Goal: Use online tool/utility: Utilize a website feature to perform a specific function

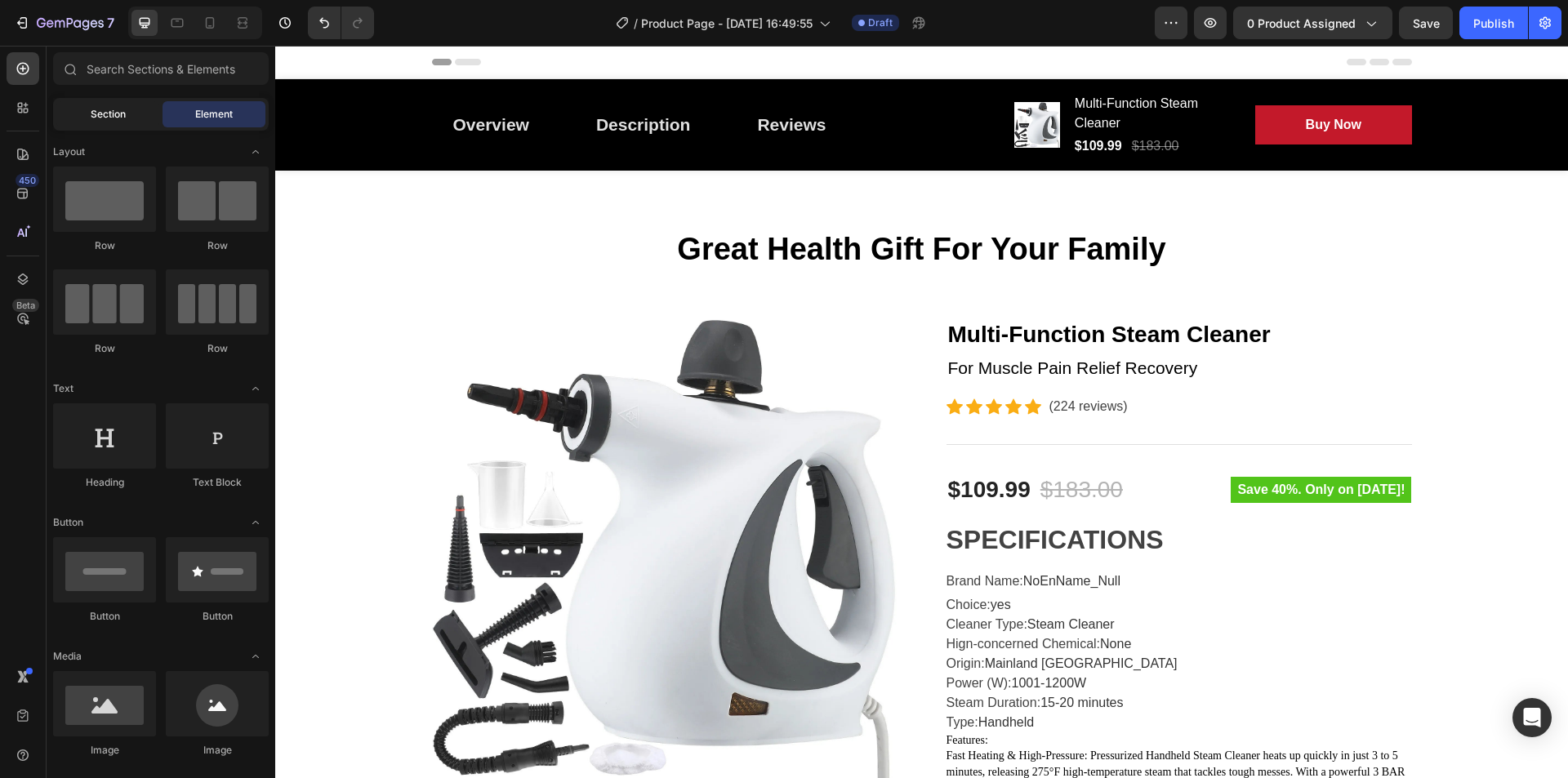
click at [123, 110] on span "Section" at bounding box center [109, 114] width 35 height 15
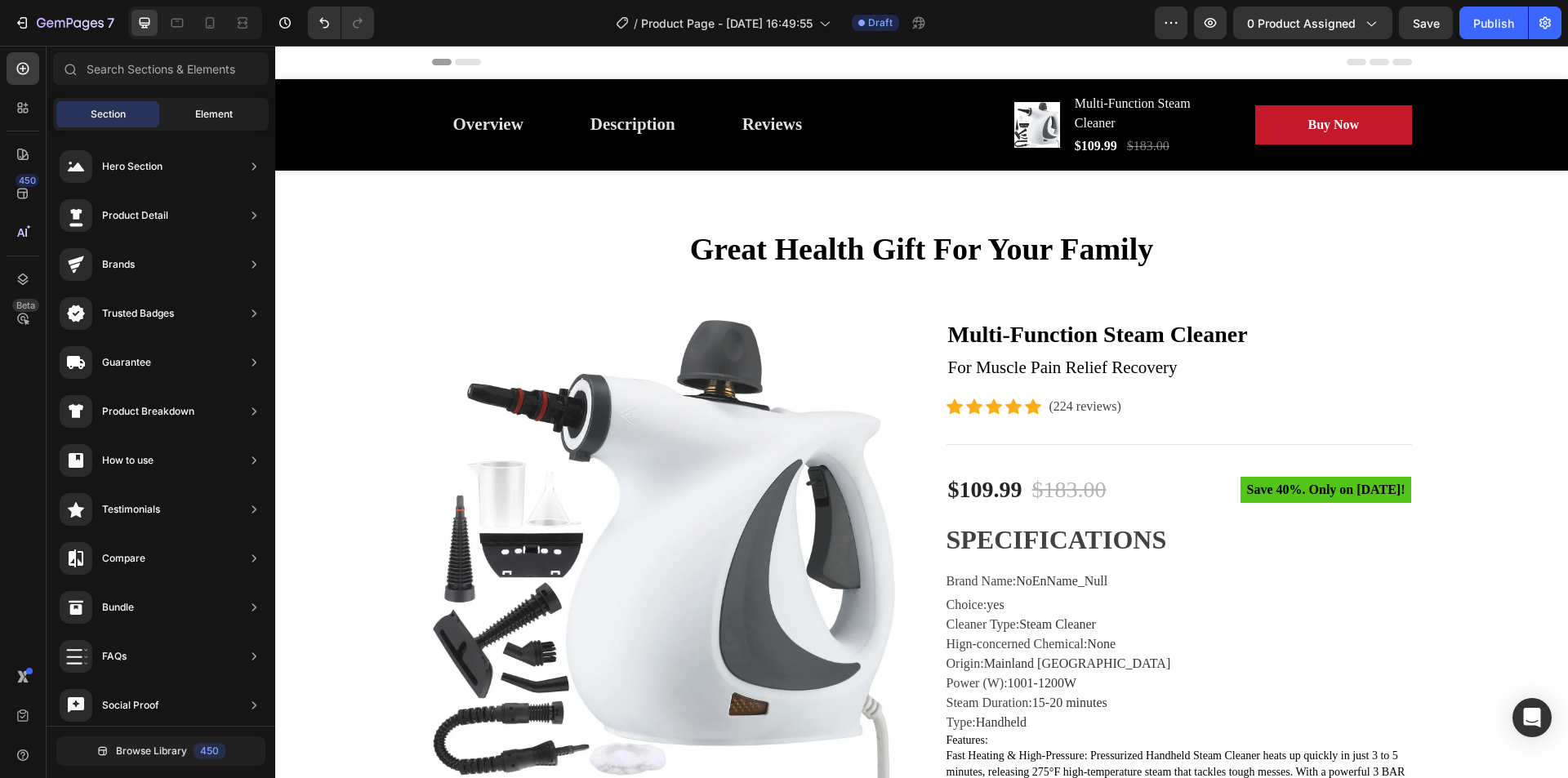
click at [211, 111] on span "Element" at bounding box center [214, 114] width 37 height 15
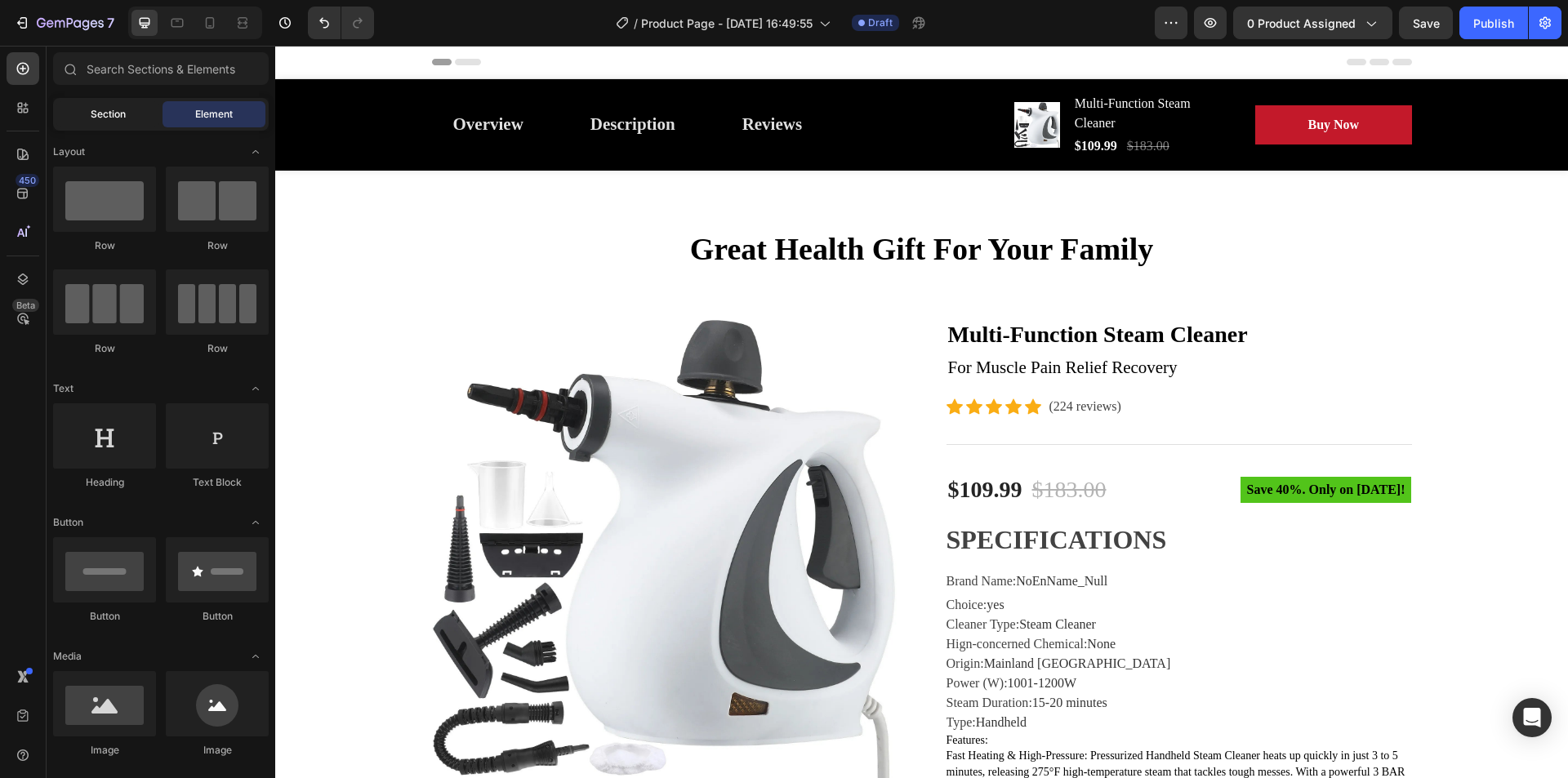
click at [84, 110] on div "Section" at bounding box center [108, 114] width 103 height 26
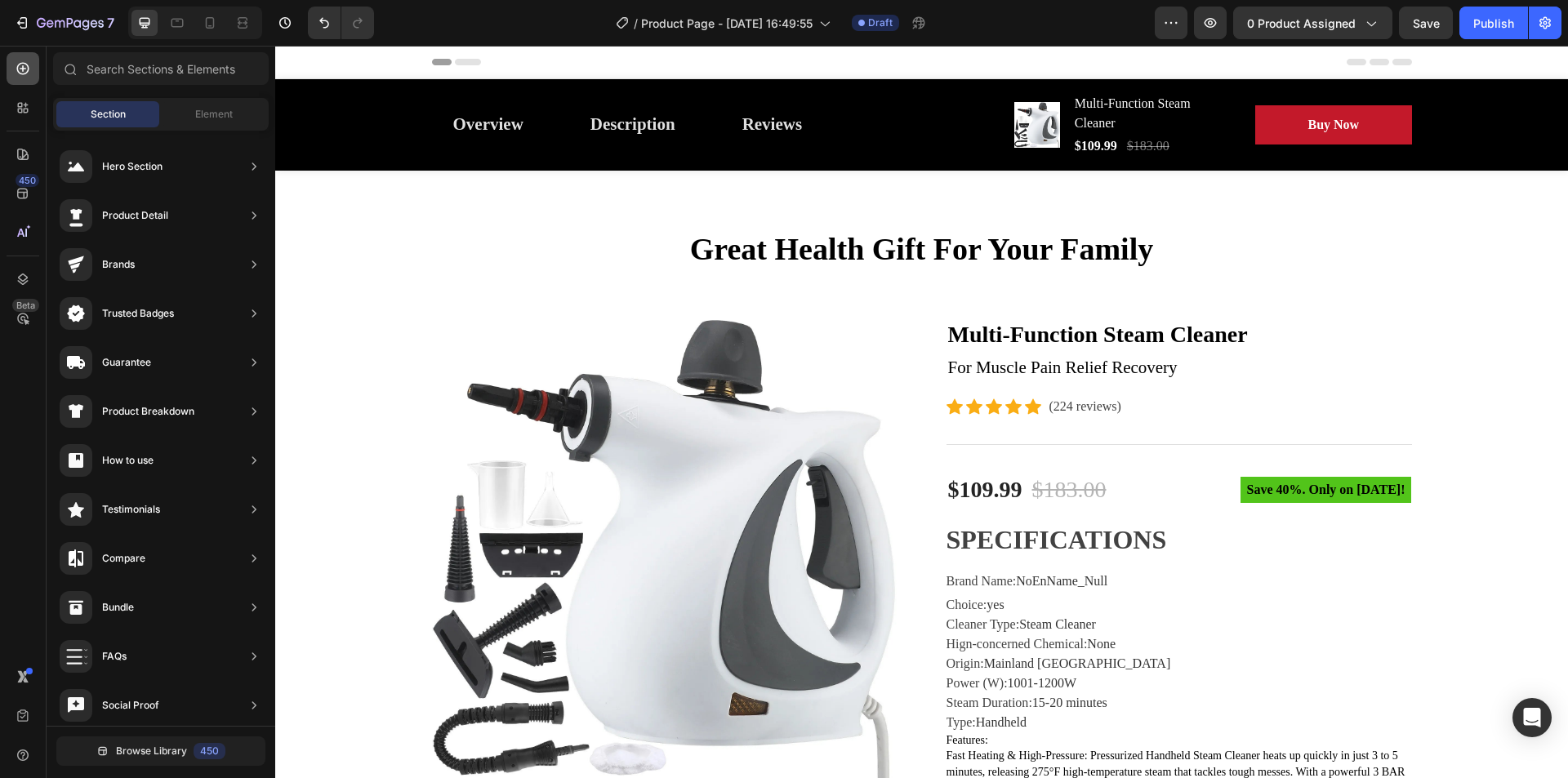
click at [23, 66] on icon at bounding box center [22, 69] width 12 height 12
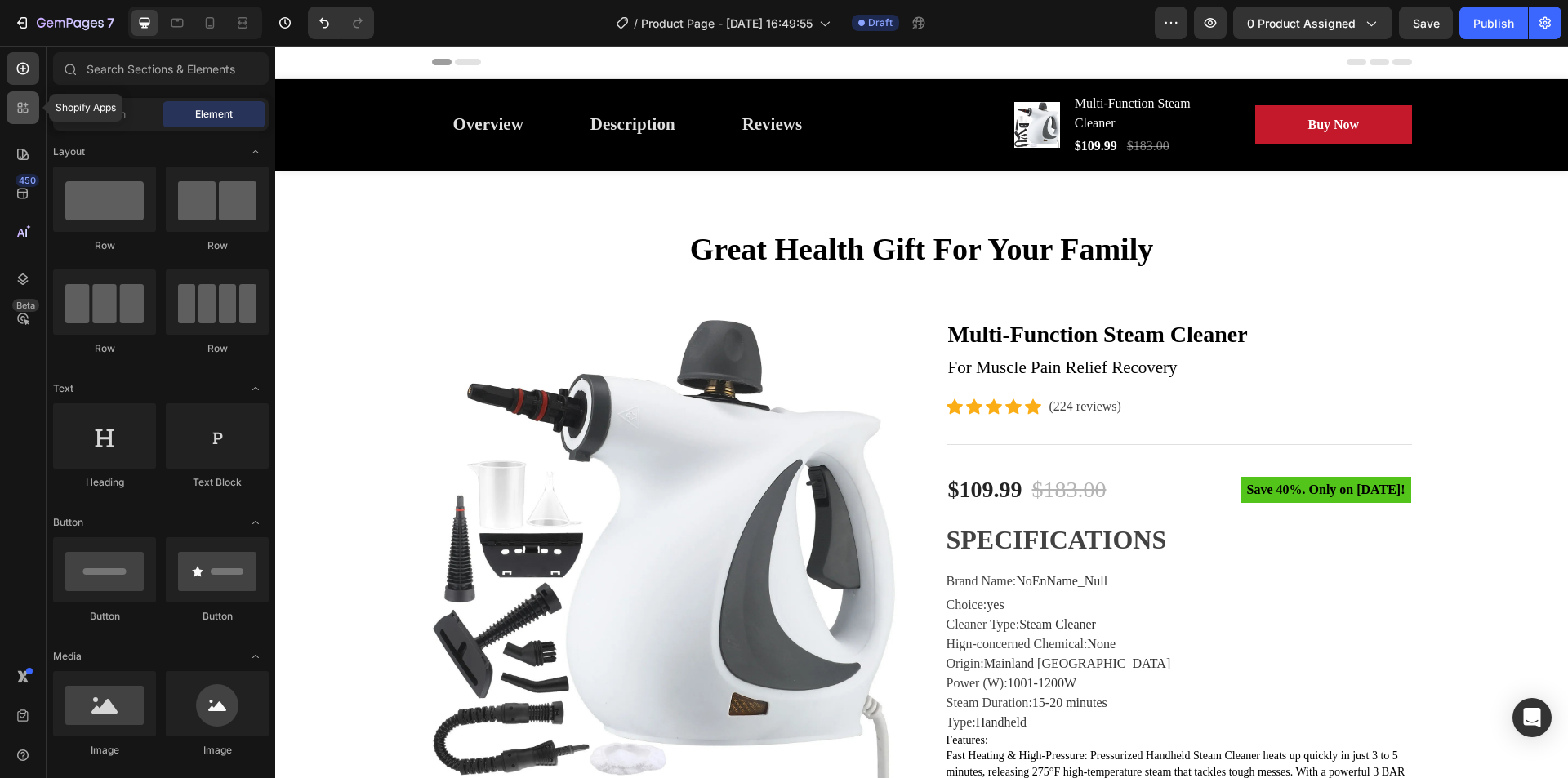
click at [28, 101] on icon at bounding box center [23, 108] width 17 height 17
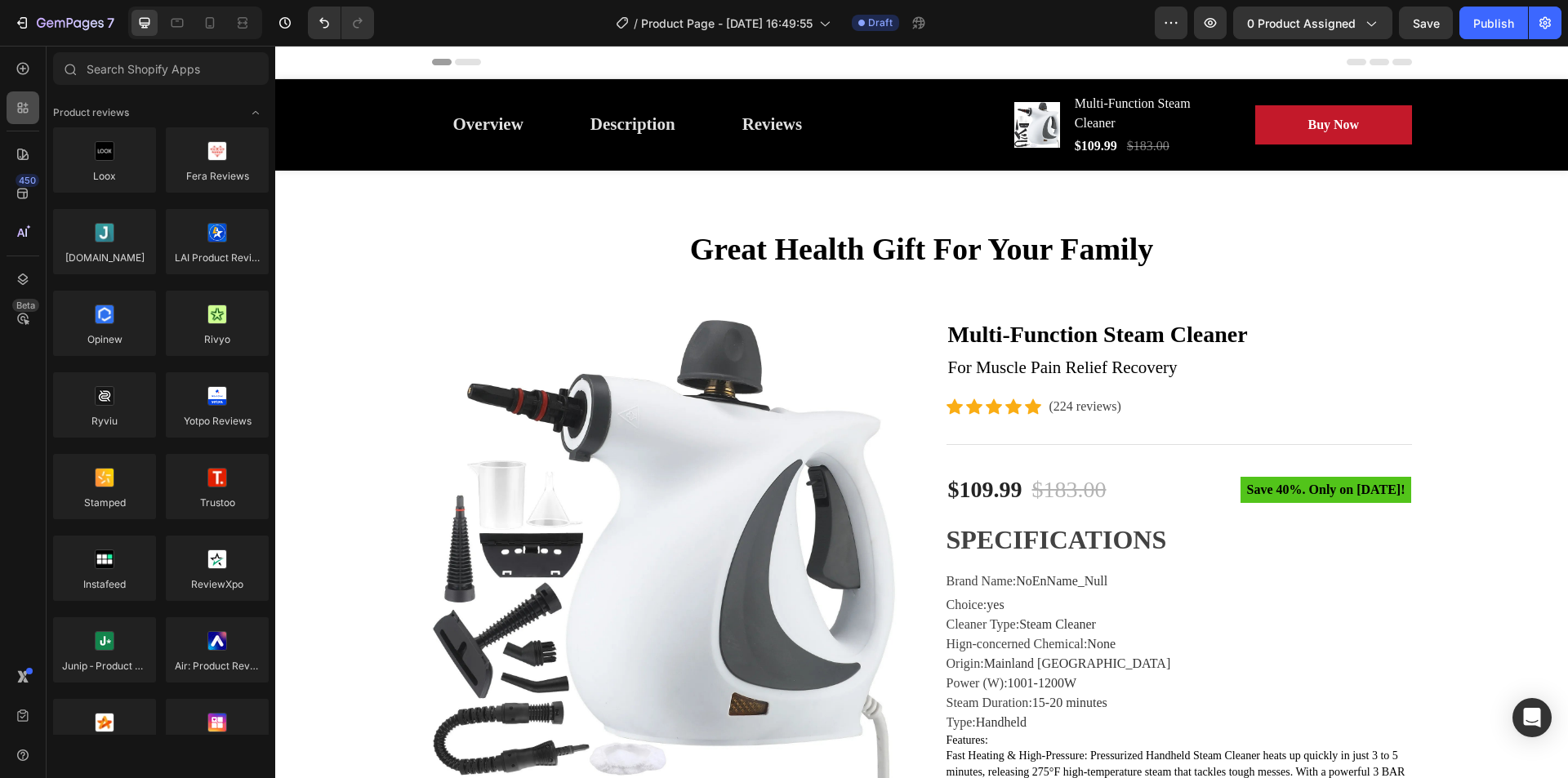
click at [22, 110] on icon at bounding box center [19, 110] width 5 height 5
click at [32, 59] on div at bounding box center [22, 68] width 32 height 32
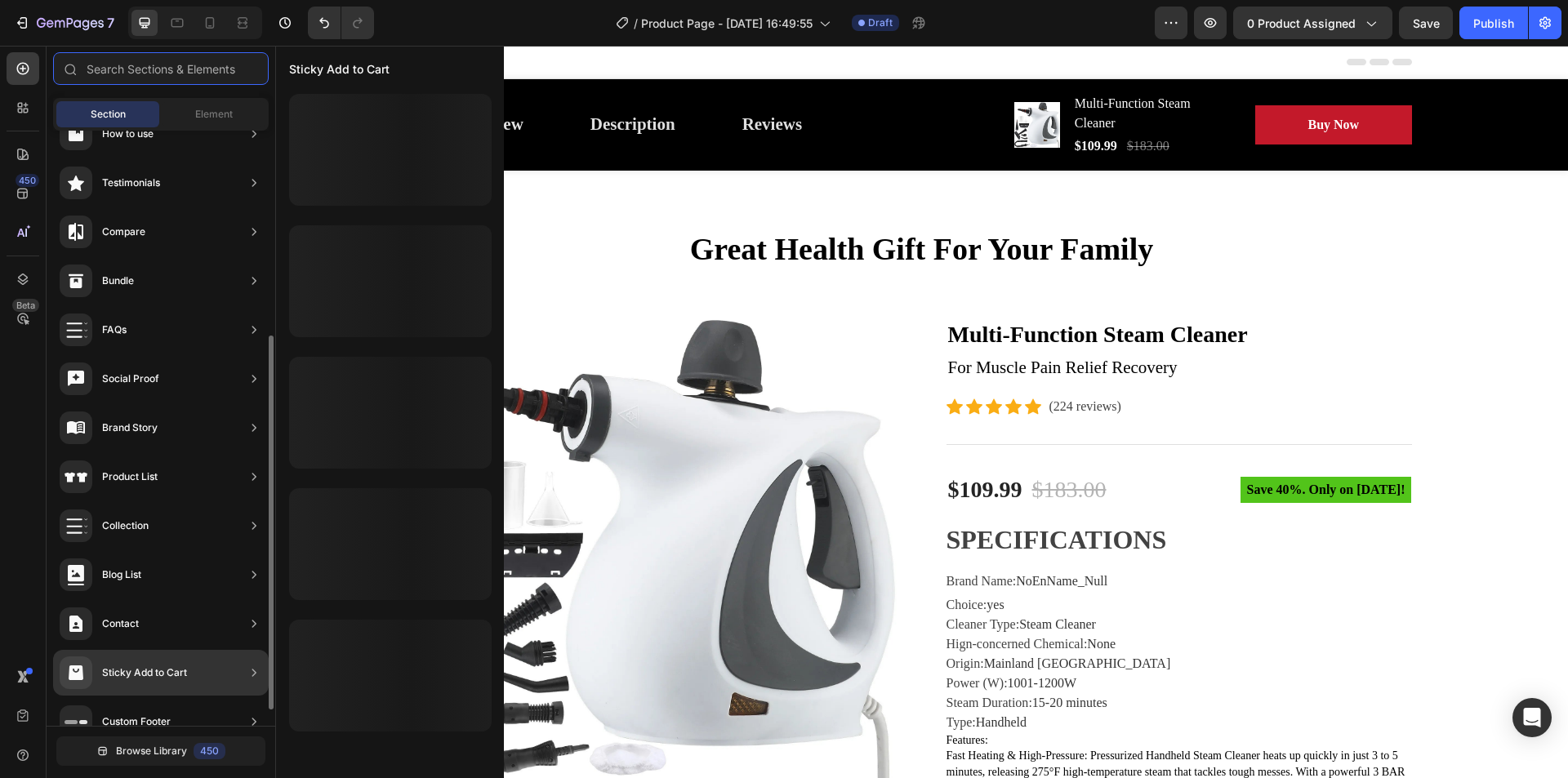
scroll to position [352, 0]
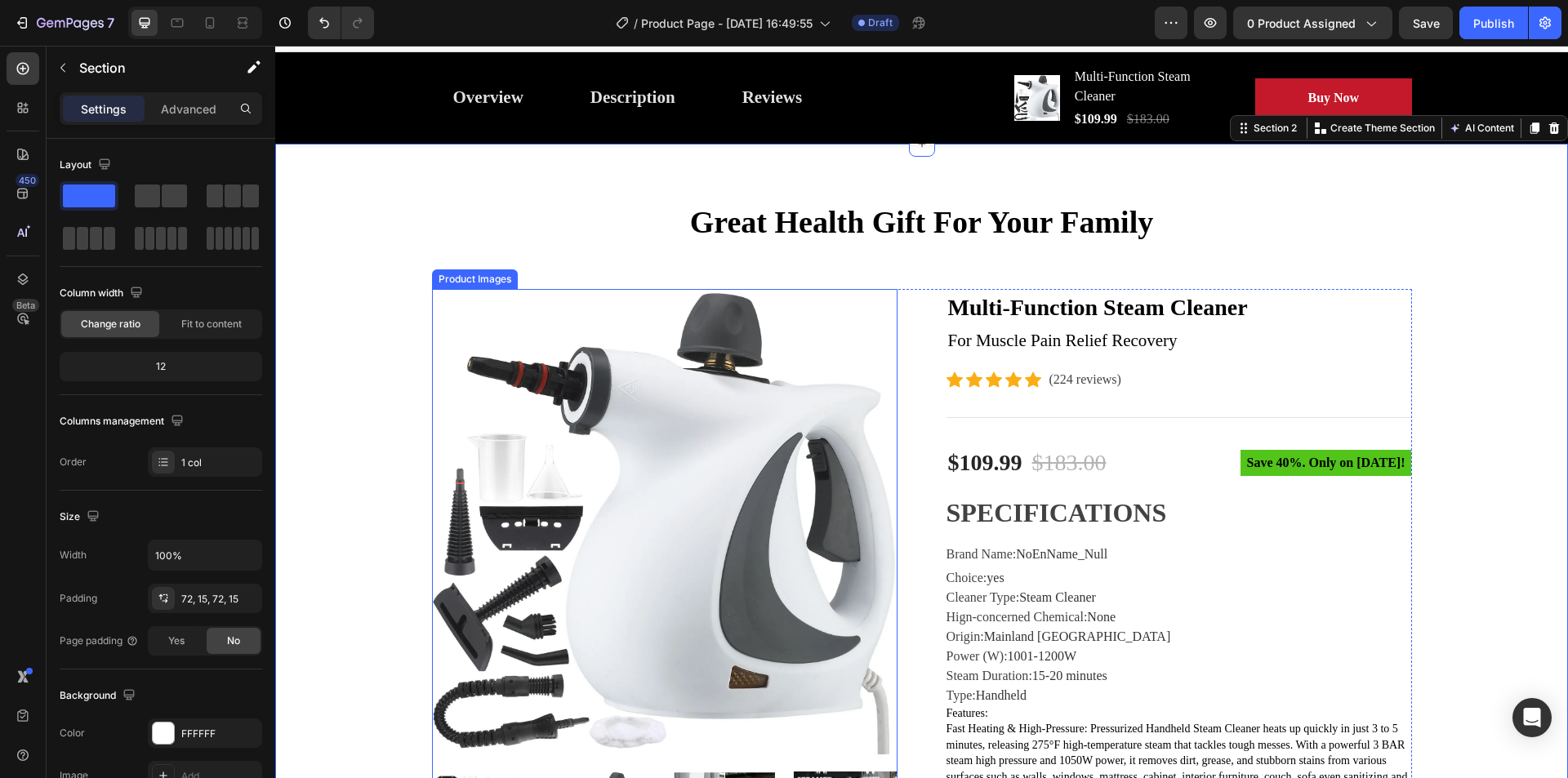
scroll to position [0, 0]
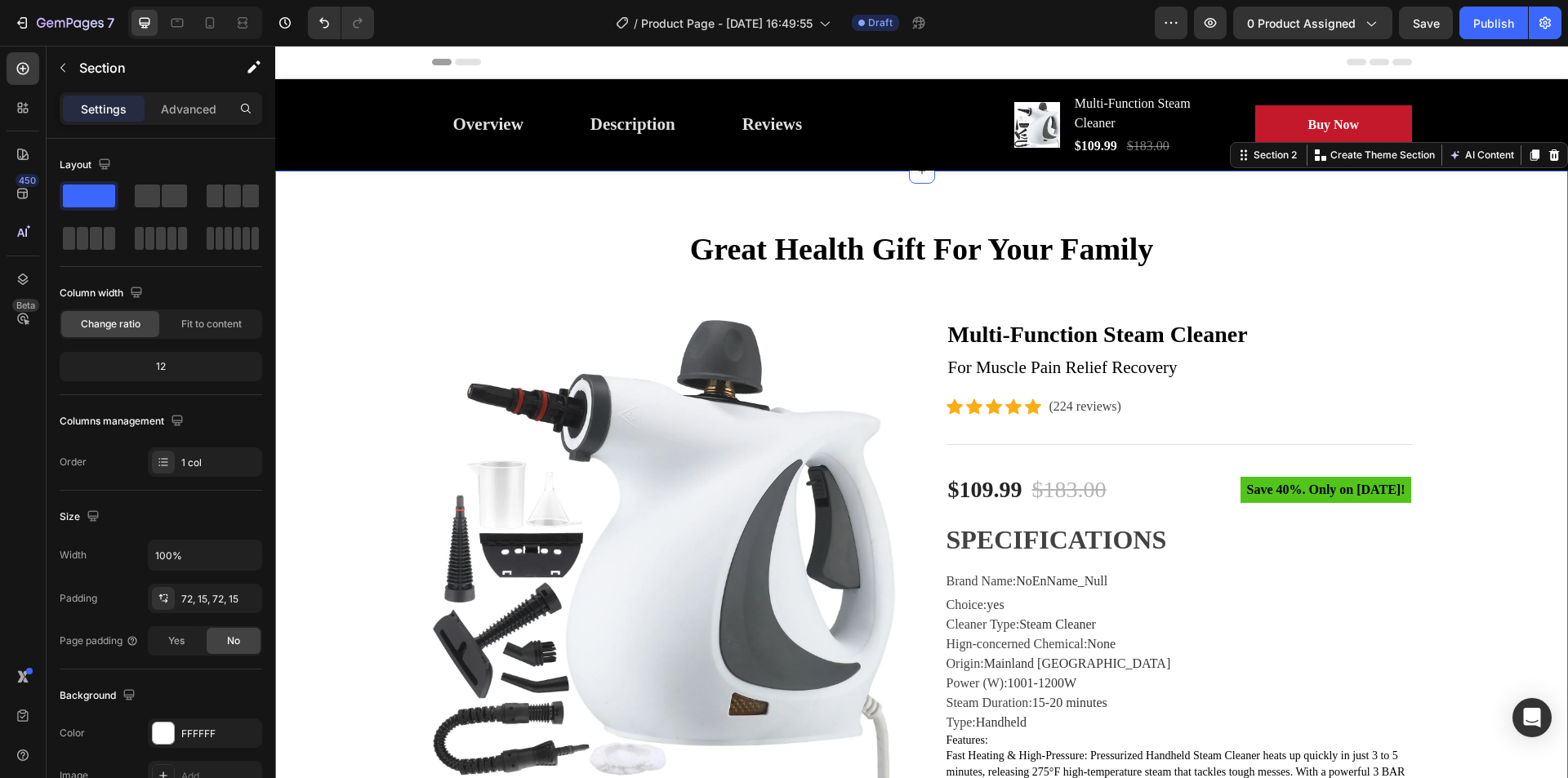
click at [59, 66] on icon "button" at bounding box center [63, 68] width 13 height 13
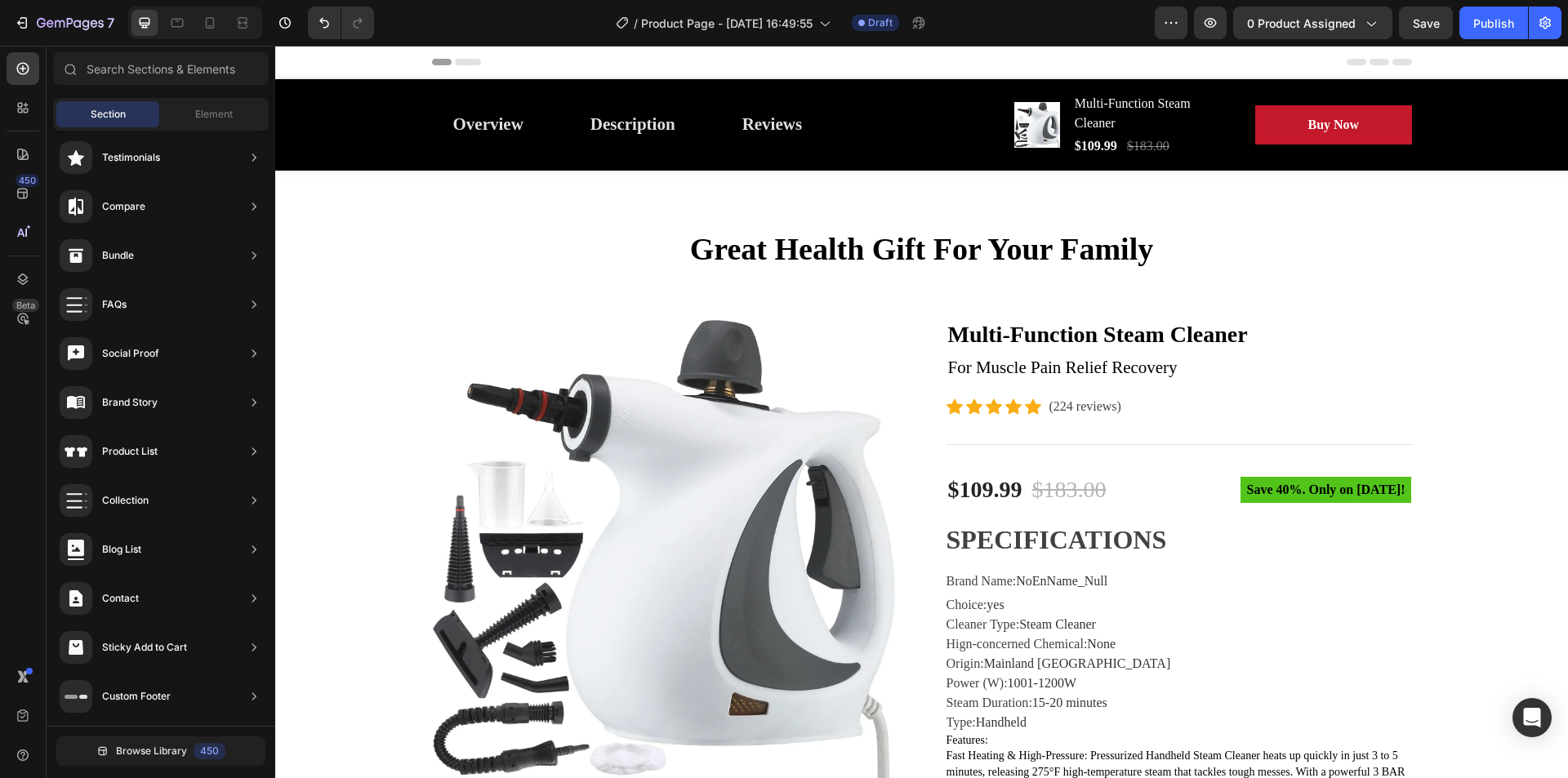
drag, startPoint x: 1562, startPoint y: 734, endPoint x: 1825, endPoint y: 71, distance: 713.3
click at [1074, 363] on p "For Muscle Pain Relief Recovery" at bounding box center [1179, 369] width 462 height 26
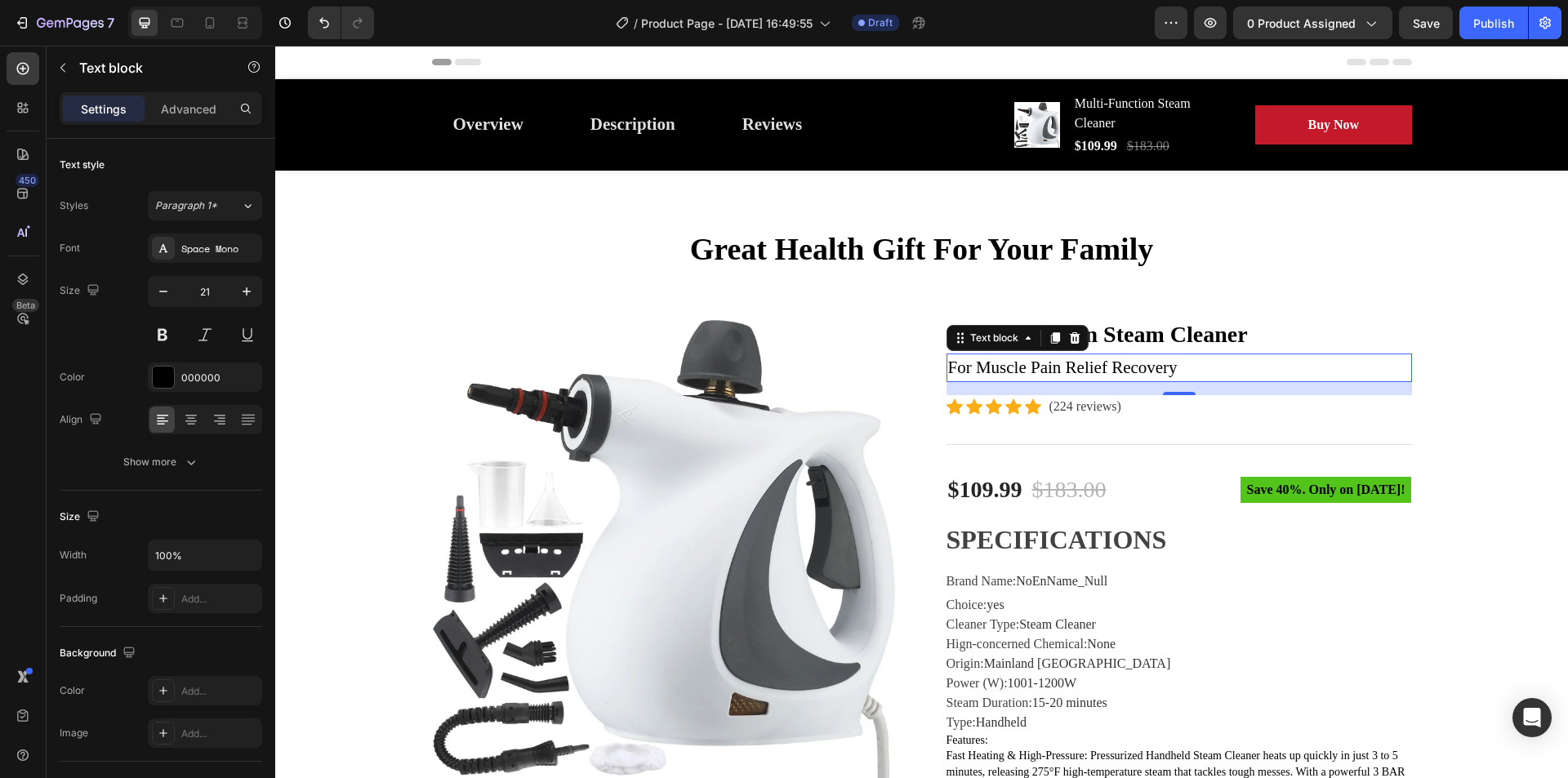
click at [1074, 363] on p "For Muscle Pain Relief Recovery" at bounding box center [1179, 369] width 462 height 26
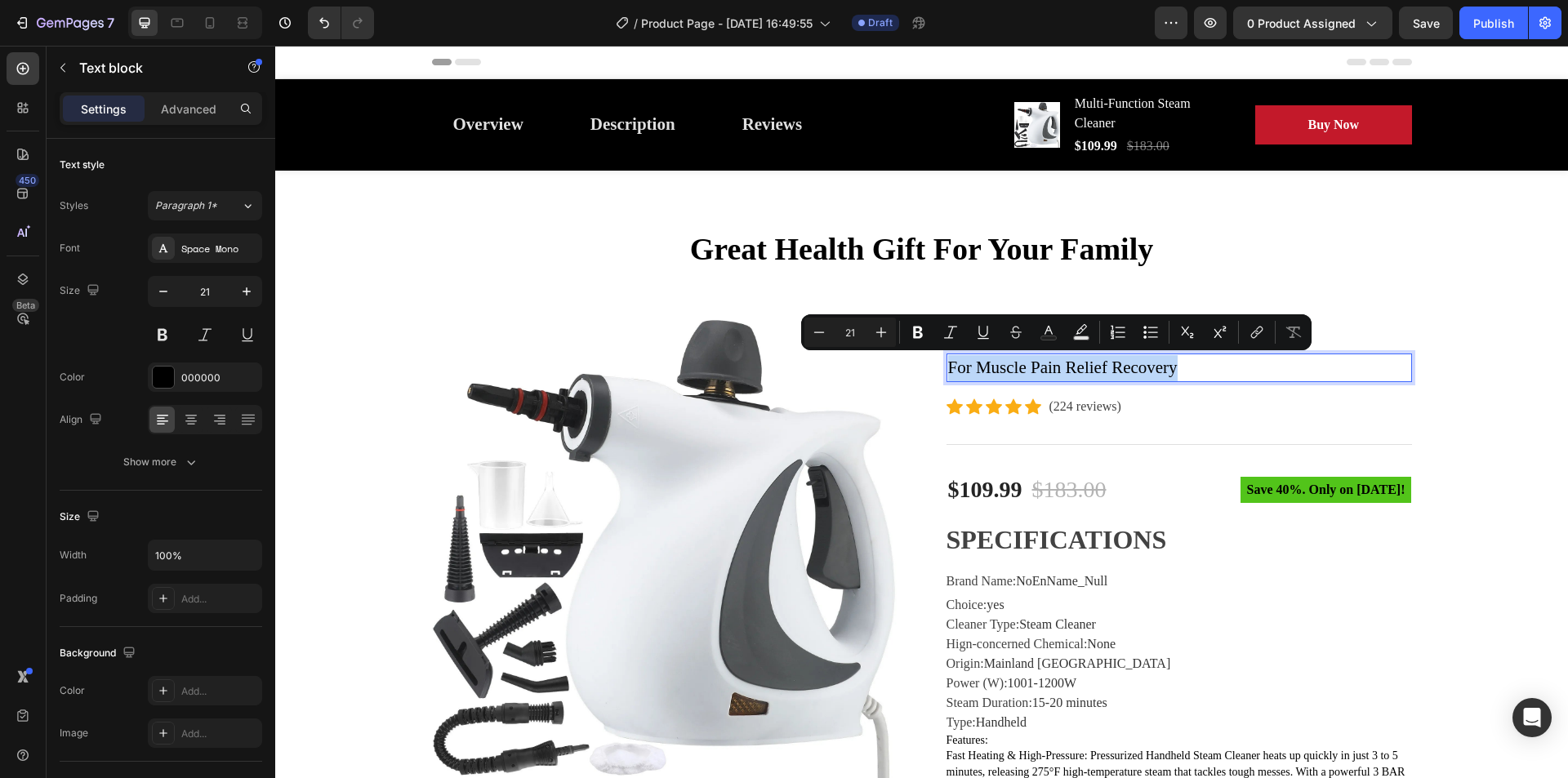
copy p "For Muscle Pain Relief Recovery"
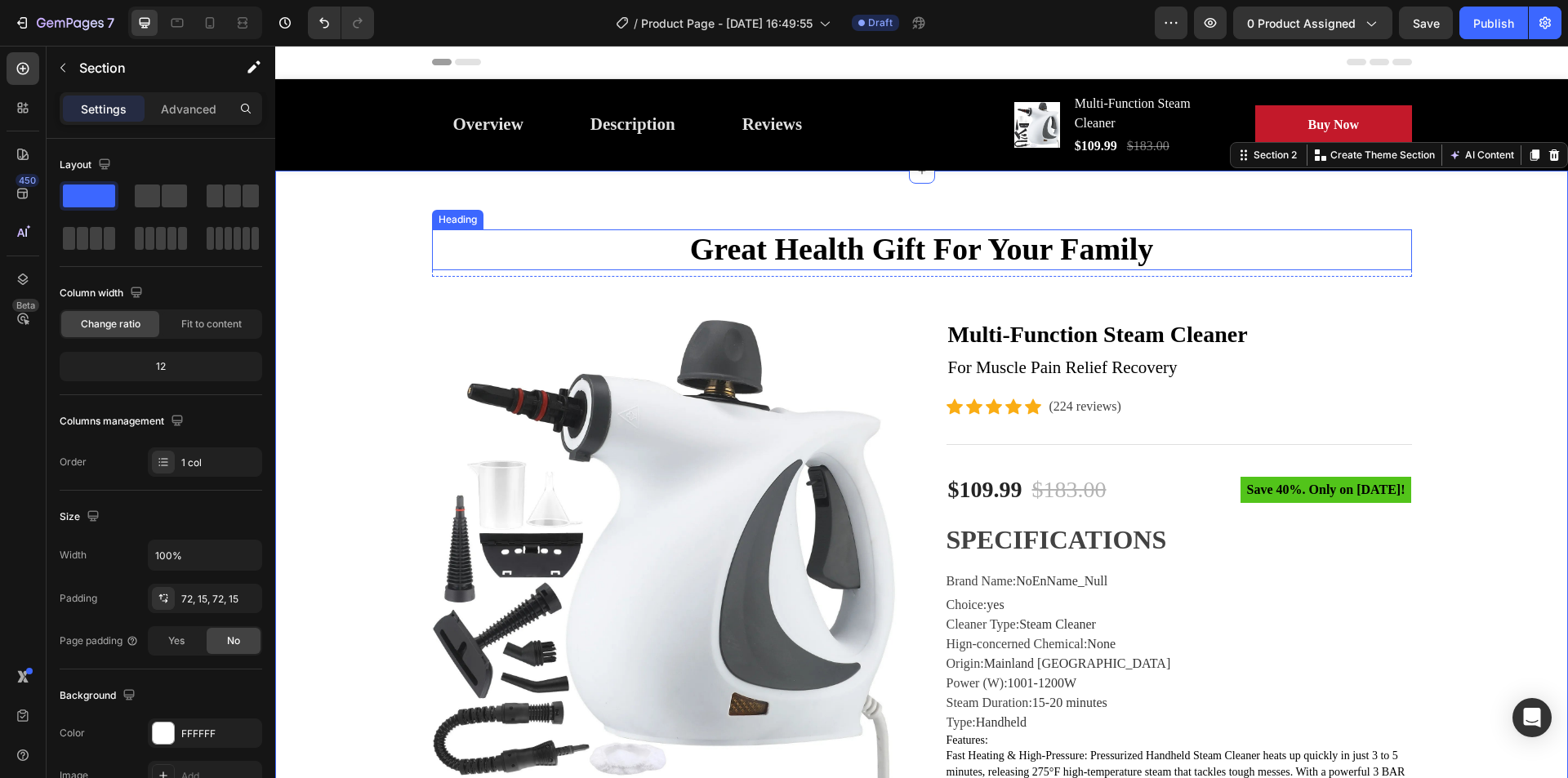
click at [814, 244] on p "Great Health Gift For Your Family" at bounding box center [922, 250] width 977 height 37
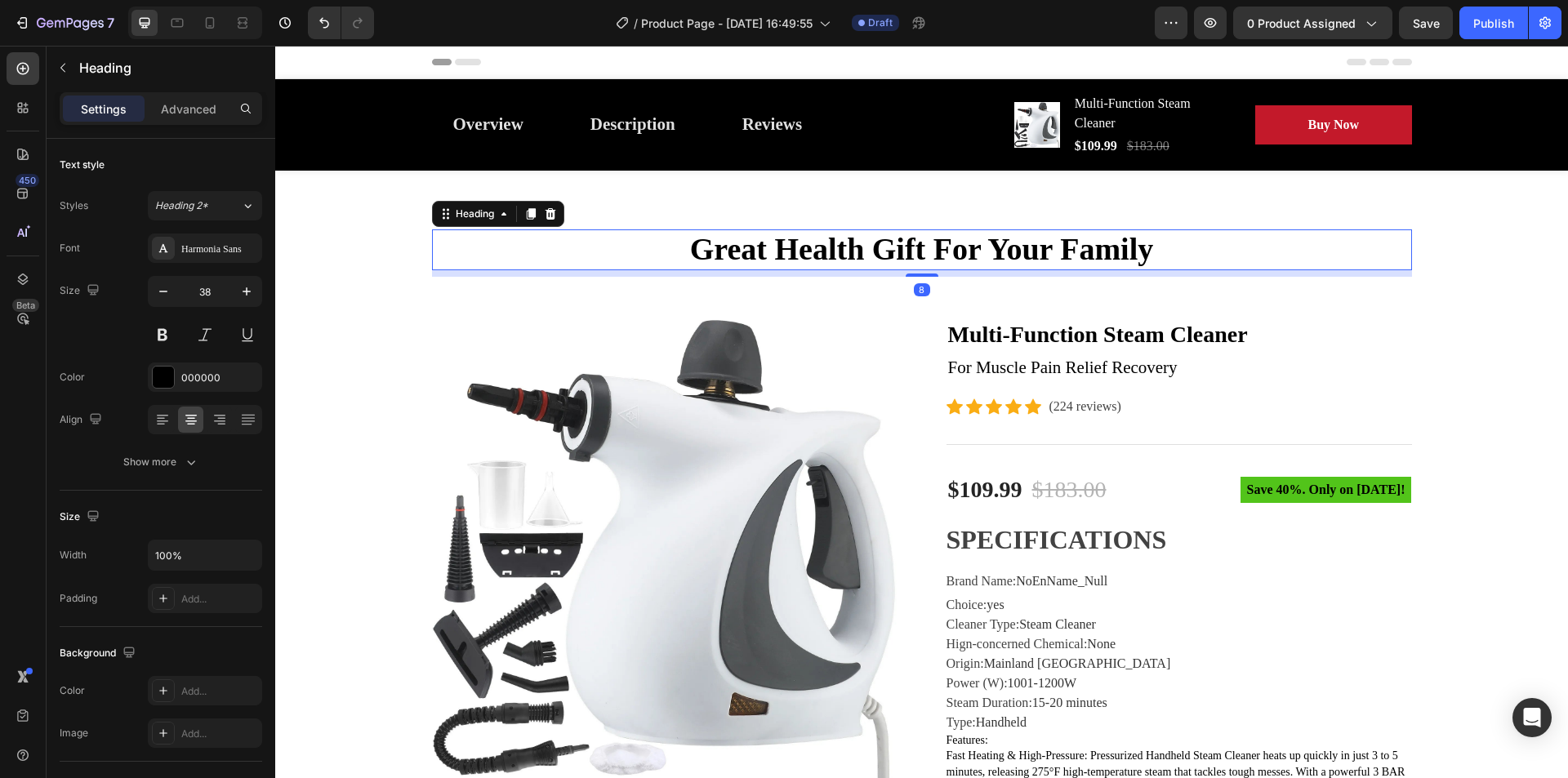
click at [814, 244] on p "Great Health Gift For Your Family" at bounding box center [922, 250] width 977 height 37
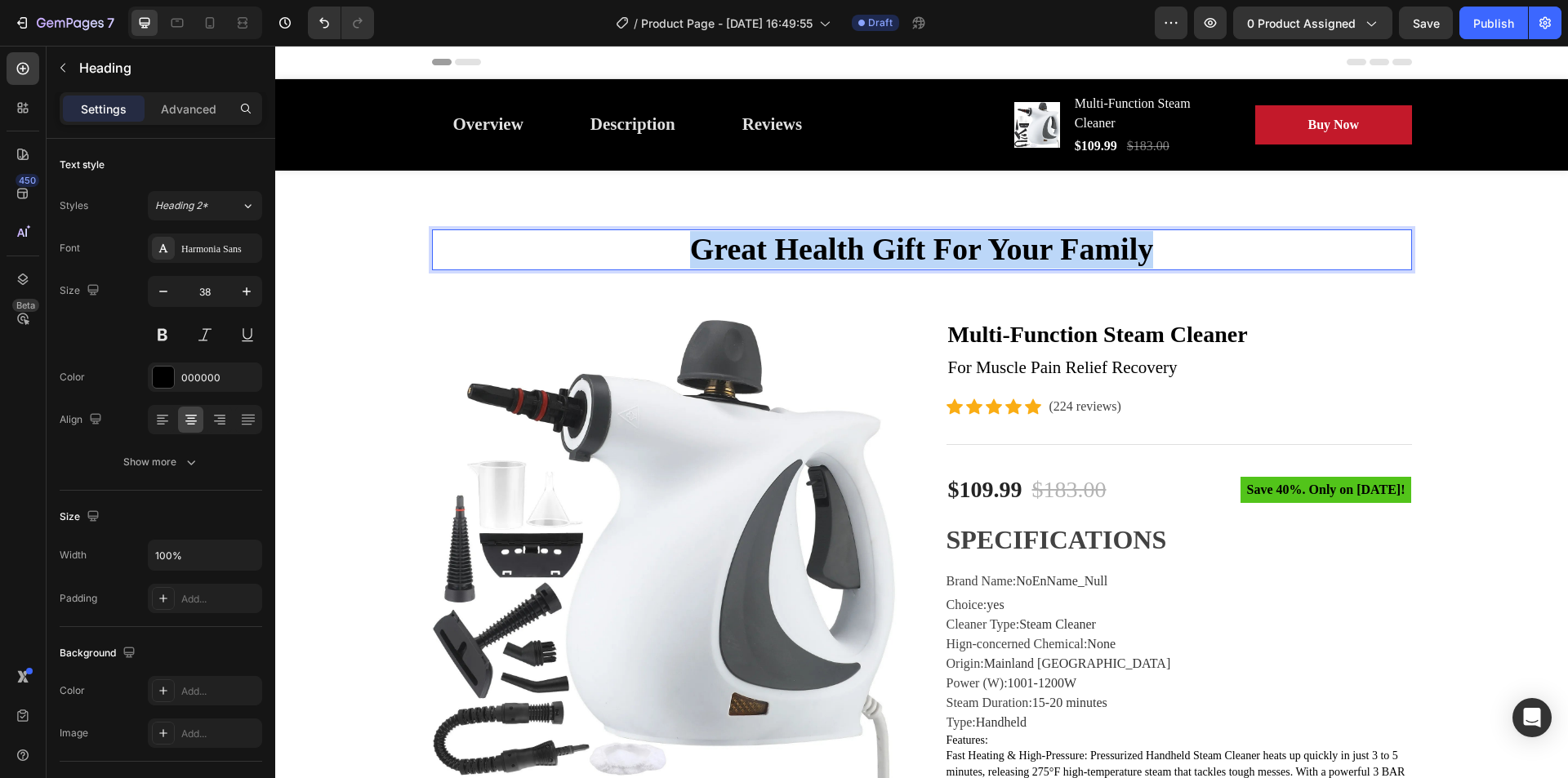
click at [814, 243] on p "Great Health Gift For Your Family" at bounding box center [922, 250] width 977 height 37
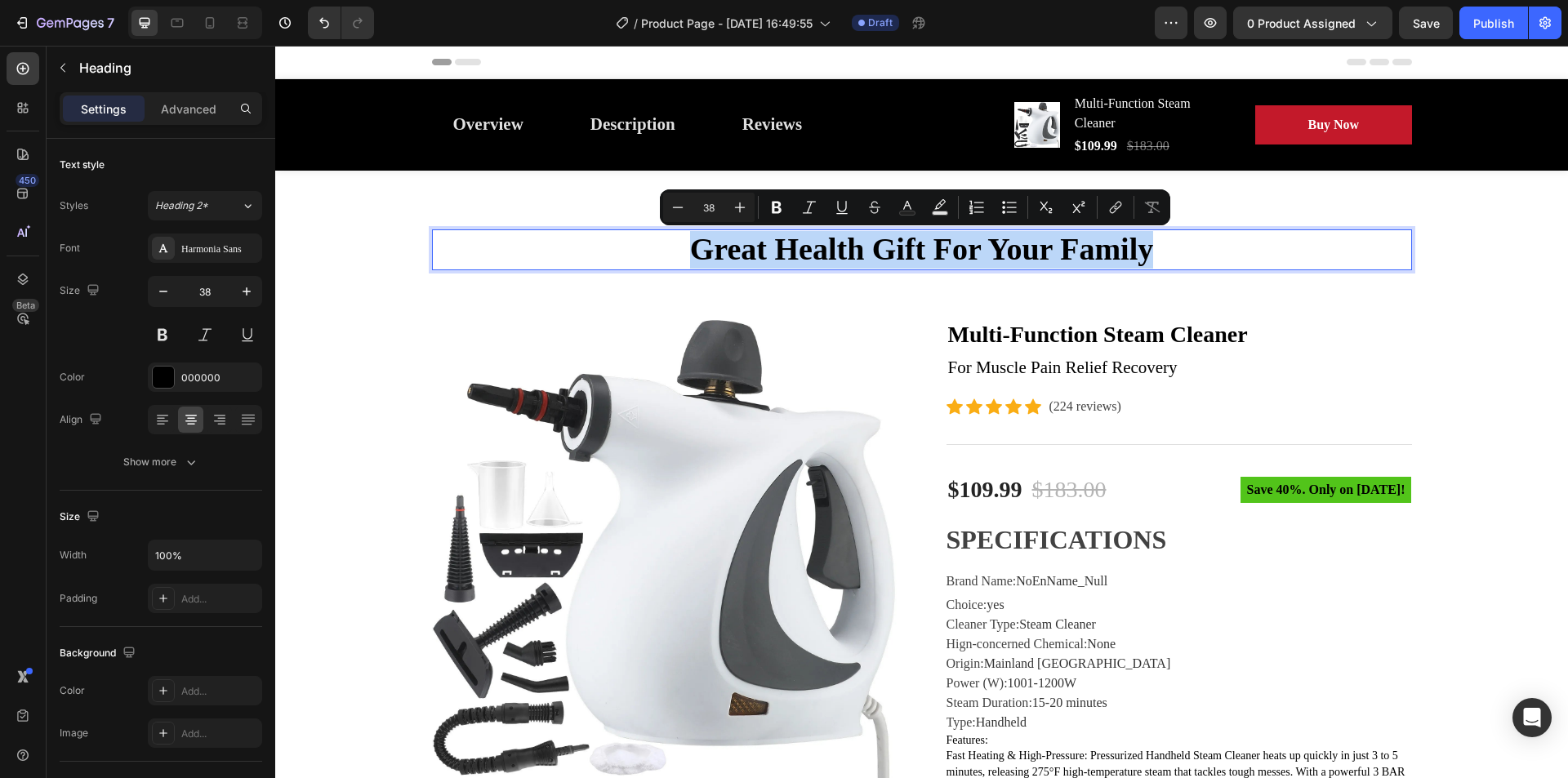
copy p "Great Health Gift For Your Family"
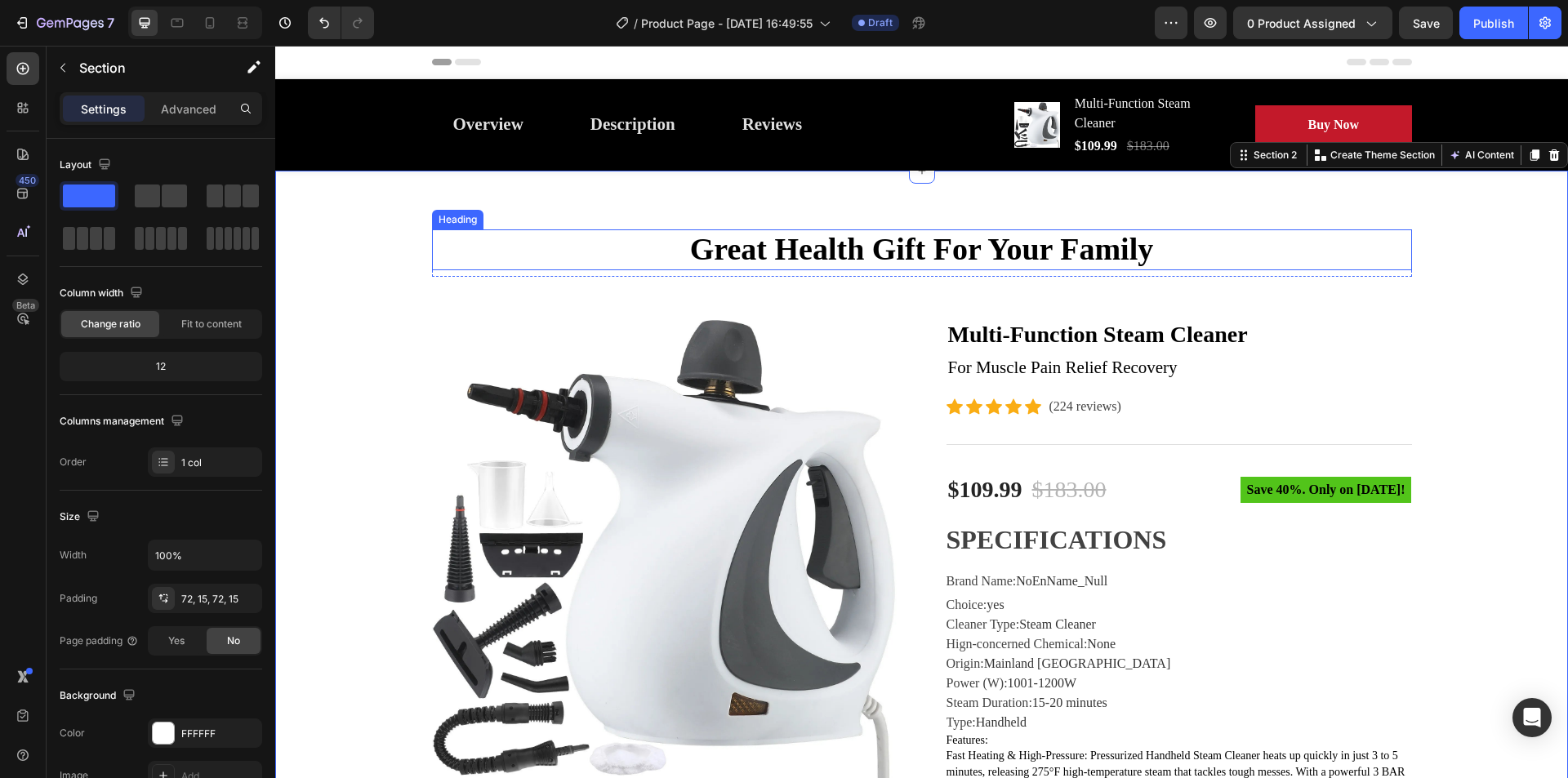
click at [804, 248] on p "Great Health Gift For Your Family" at bounding box center [922, 250] width 977 height 37
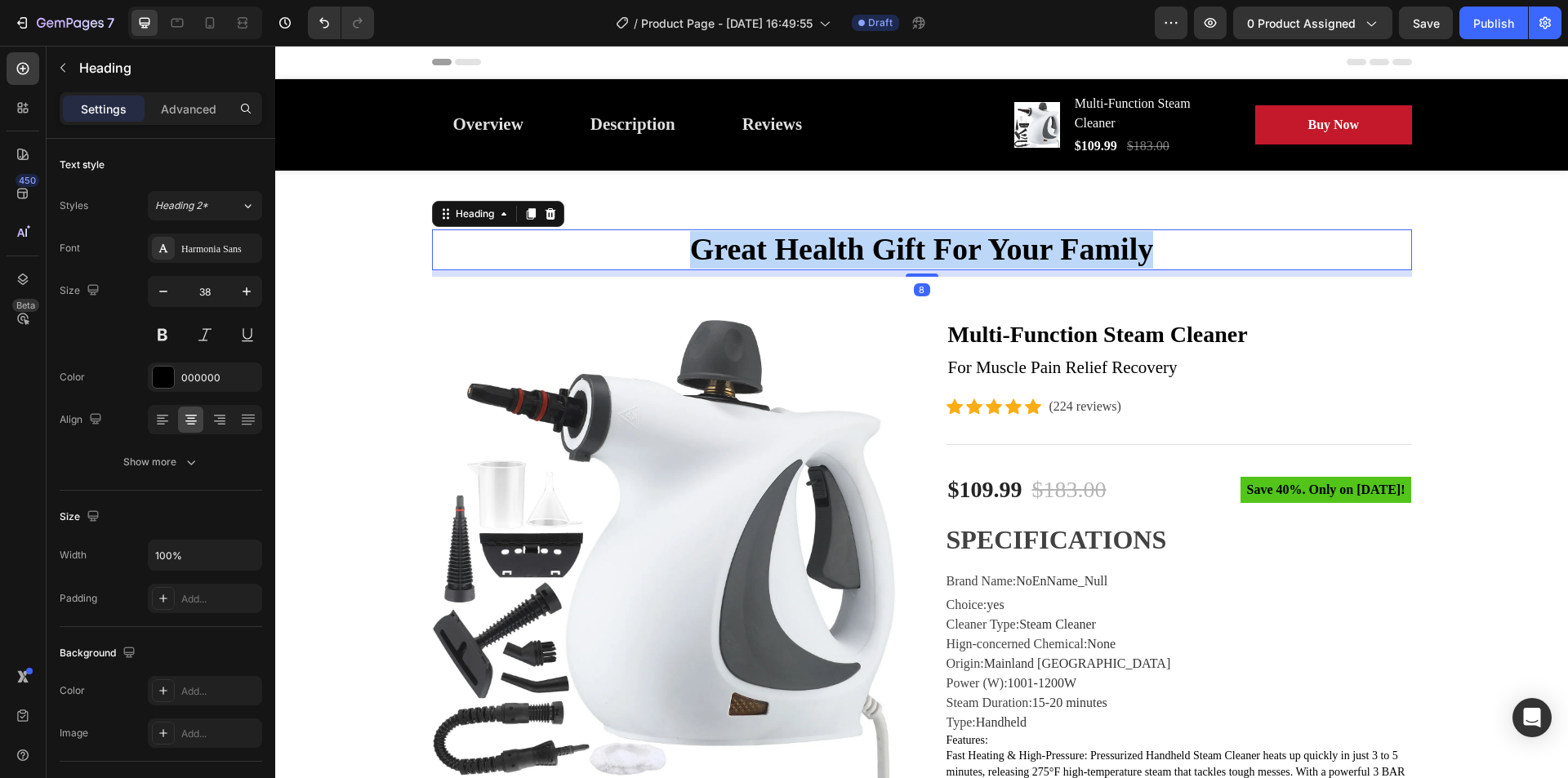
click at [804, 248] on p "Great Health Gift For Your Family" at bounding box center [922, 250] width 977 height 37
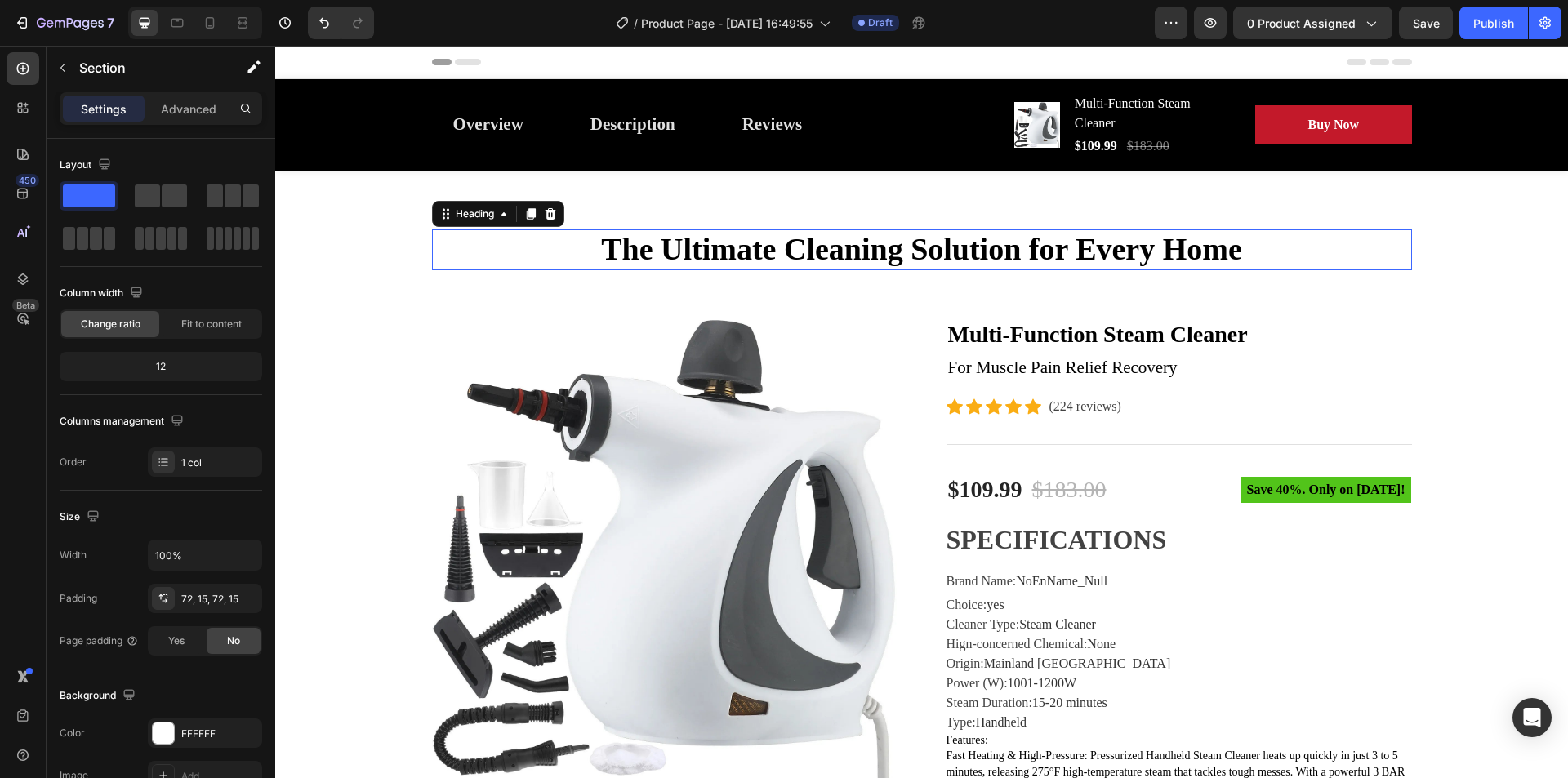
click at [952, 251] on p "The Ultimate Cleaning Solution for Every Home" at bounding box center [922, 250] width 977 height 37
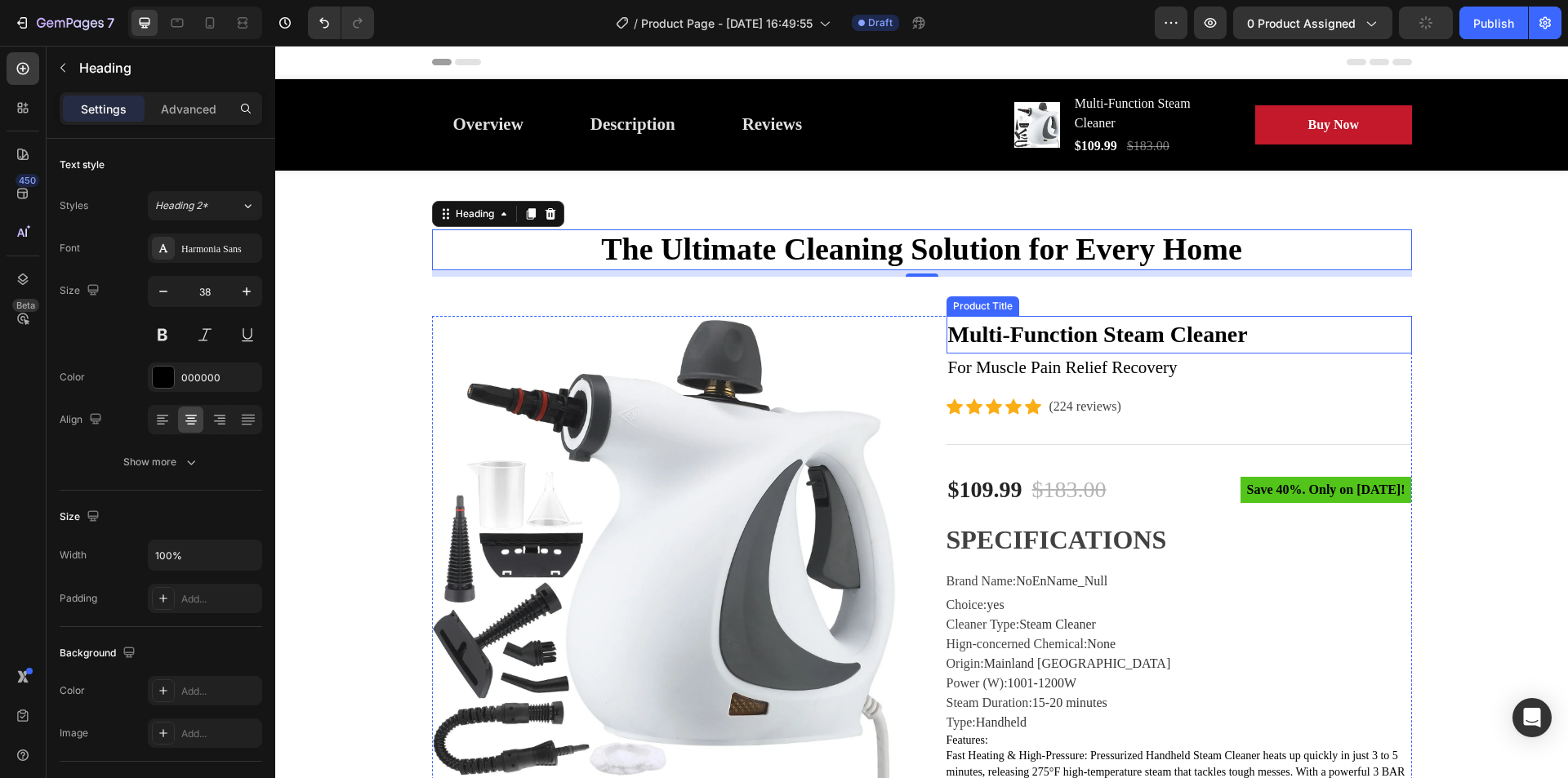
click at [1120, 341] on h2 "Multi-Function Steam Cleaner" at bounding box center [1178, 334] width 465 height 37
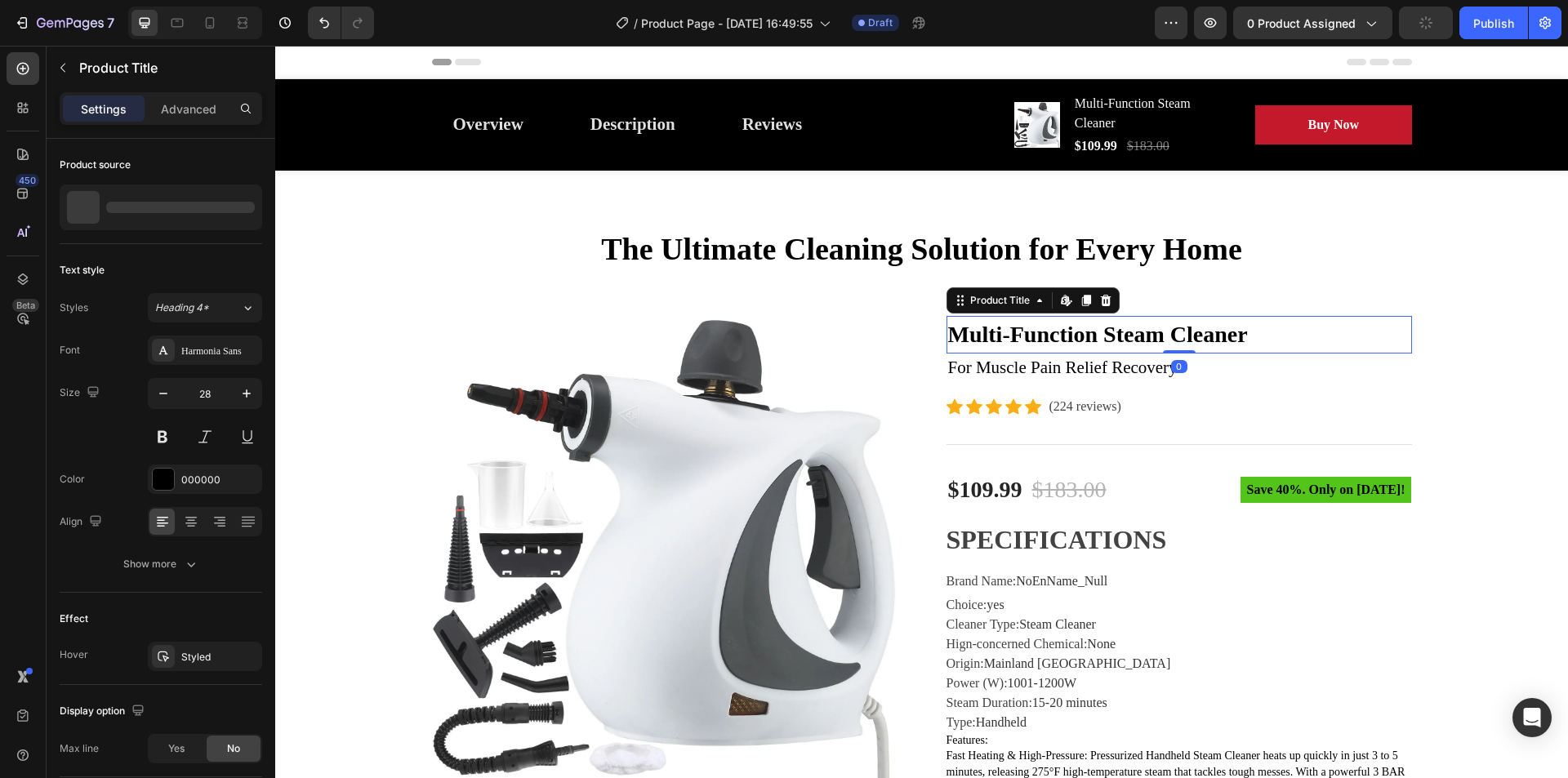
click at [1120, 341] on h2 "Multi-Function Steam Cleaner" at bounding box center [1178, 334] width 465 height 37
click at [1074, 329] on h2 "Multi-Function Steam Cleaner" at bounding box center [1178, 334] width 465 height 37
click at [1273, 335] on h2 "Multi-Function Steam Cleaner" at bounding box center [1178, 334] width 465 height 37
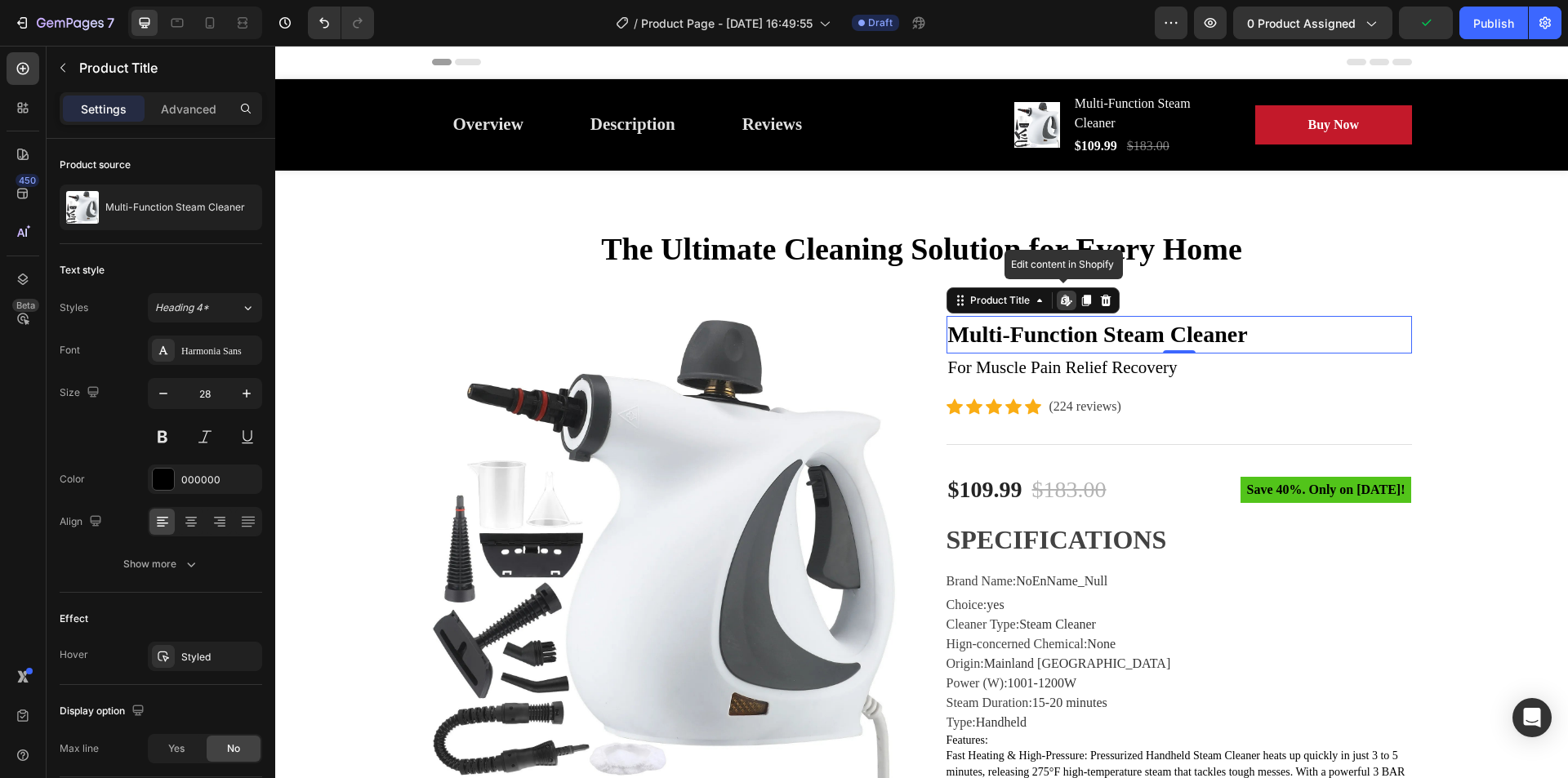
click at [1273, 335] on h2 "Multi-Function Steam Cleaner" at bounding box center [1178, 334] width 465 height 37
click at [1082, 333] on h2 "Multi-Function Steam Cleaner" at bounding box center [1178, 334] width 465 height 37
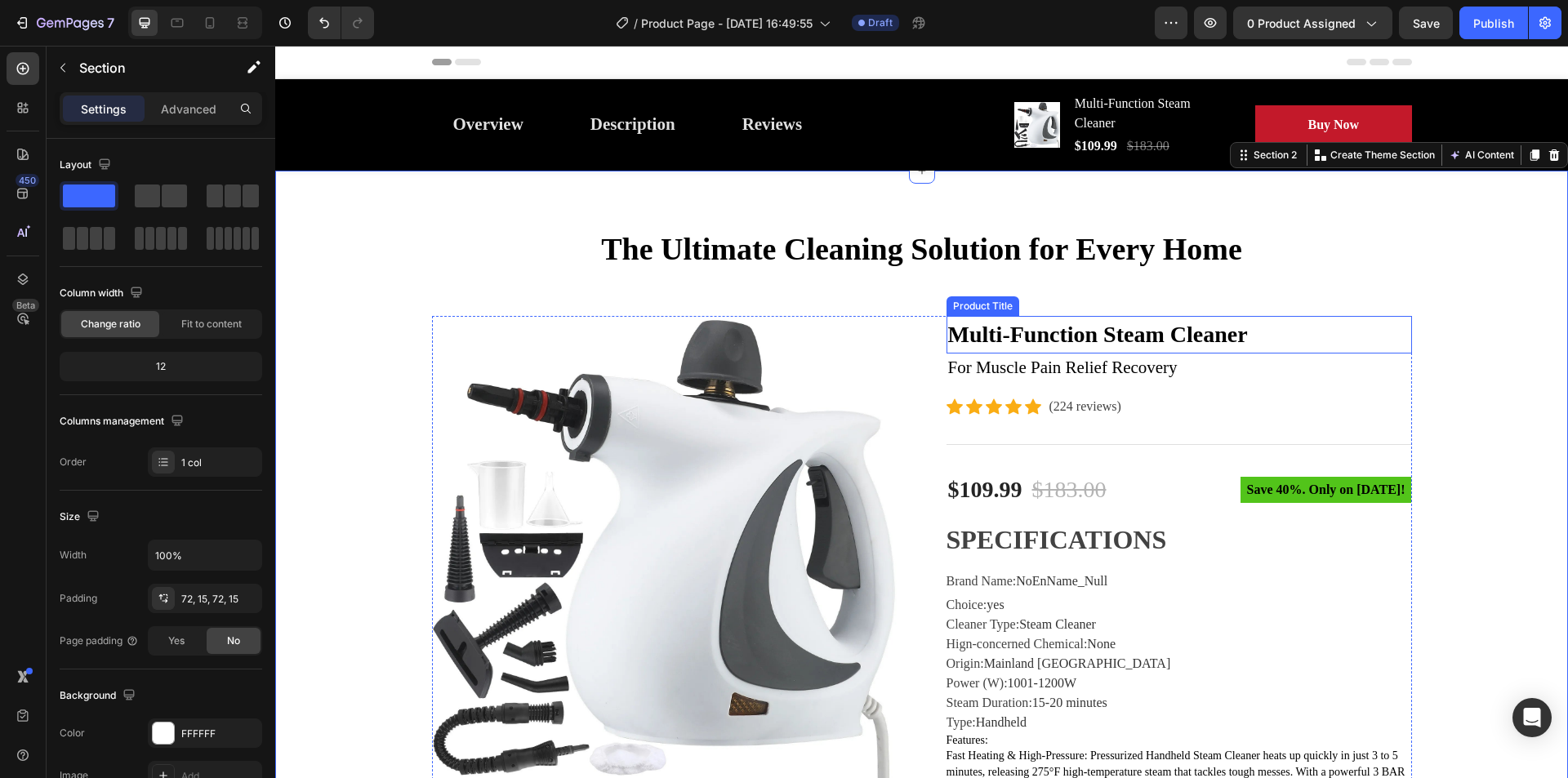
click at [1160, 331] on h2 "Multi-Function Steam Cleaner" at bounding box center [1178, 334] width 465 height 37
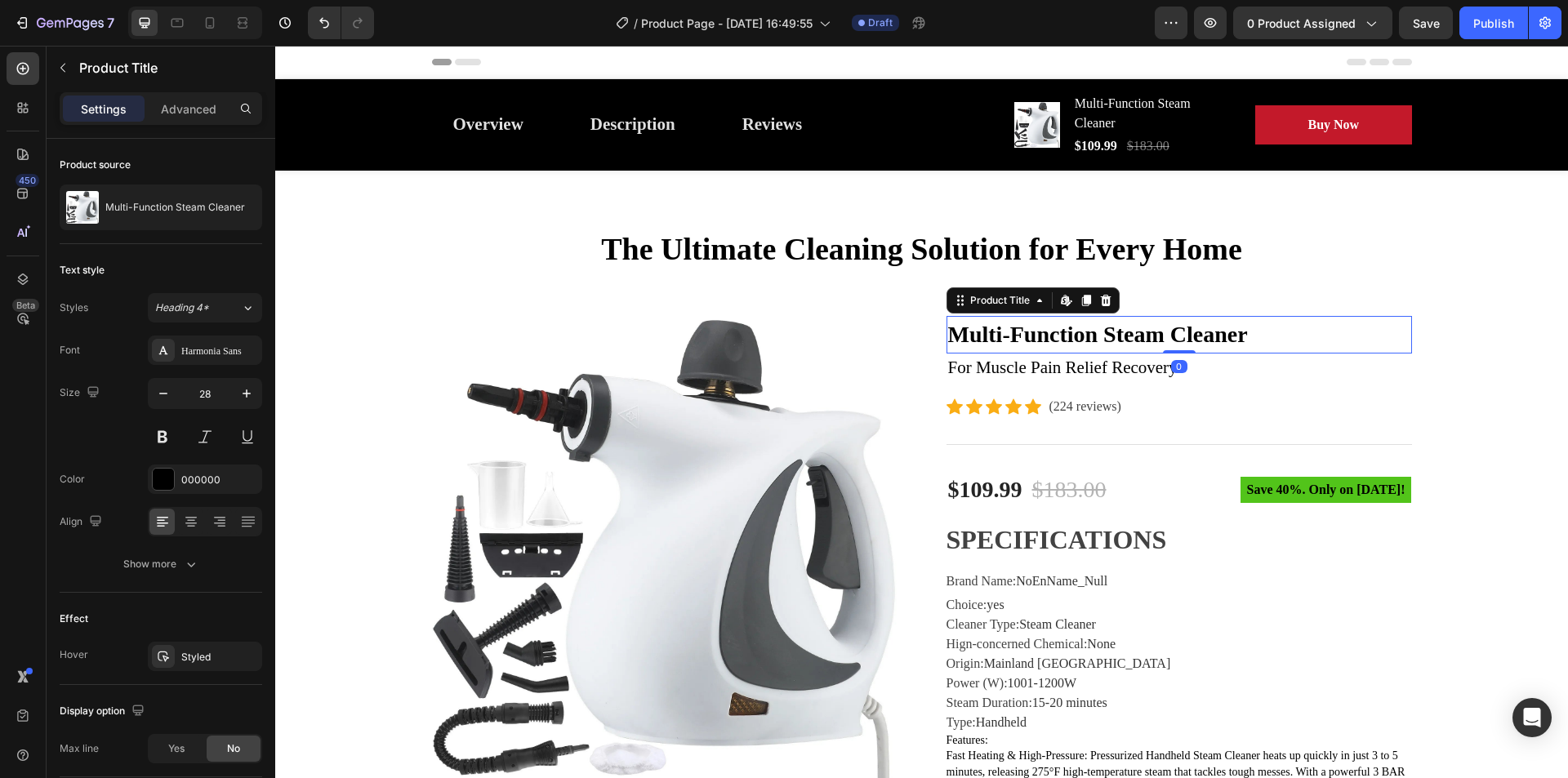
click at [1160, 331] on h2 "Multi-Function Steam Cleaner" at bounding box center [1178, 334] width 465 height 37
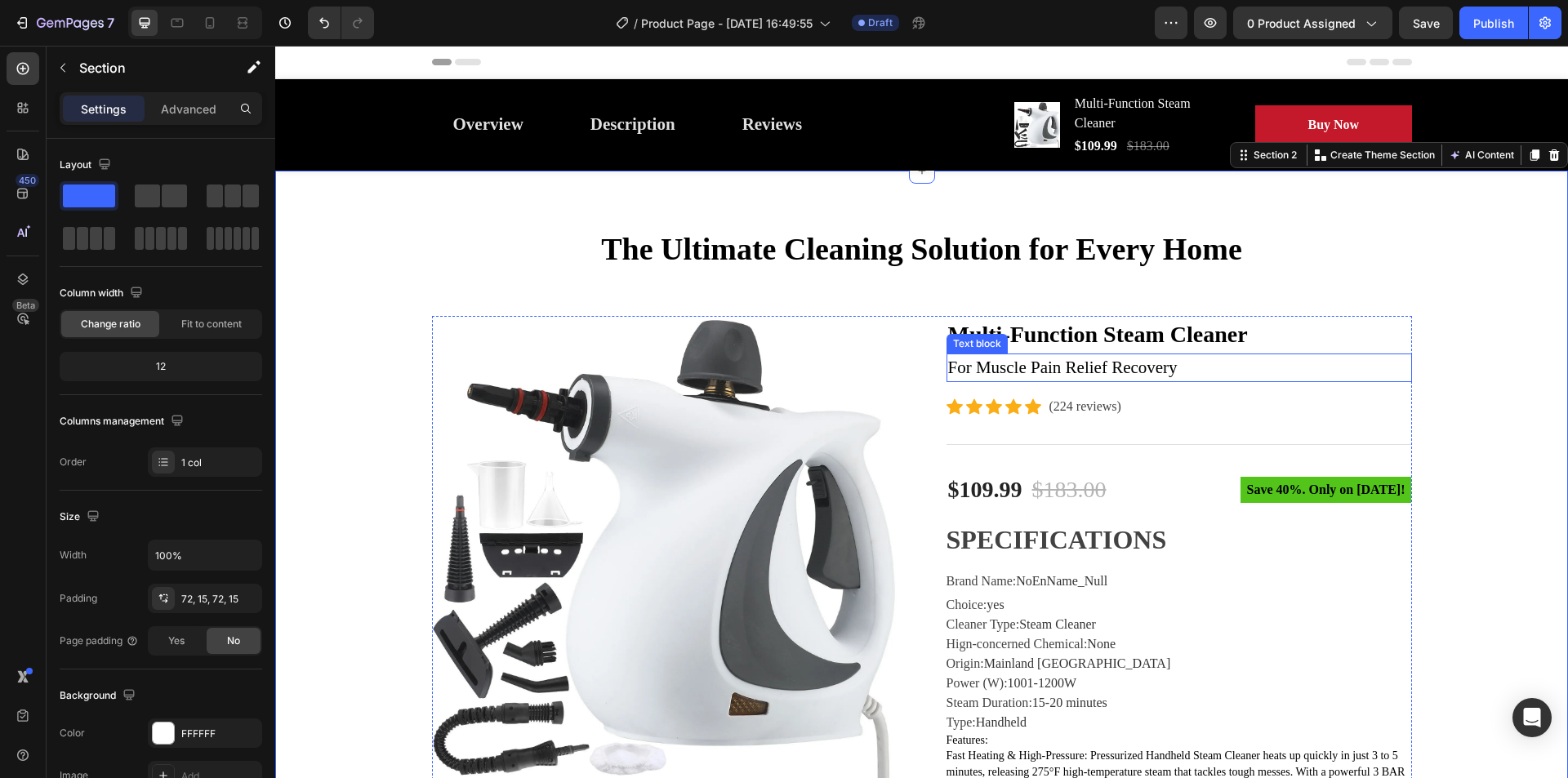
click at [1062, 370] on p "For Muscle Pain Relief Recovery" at bounding box center [1179, 369] width 462 height 26
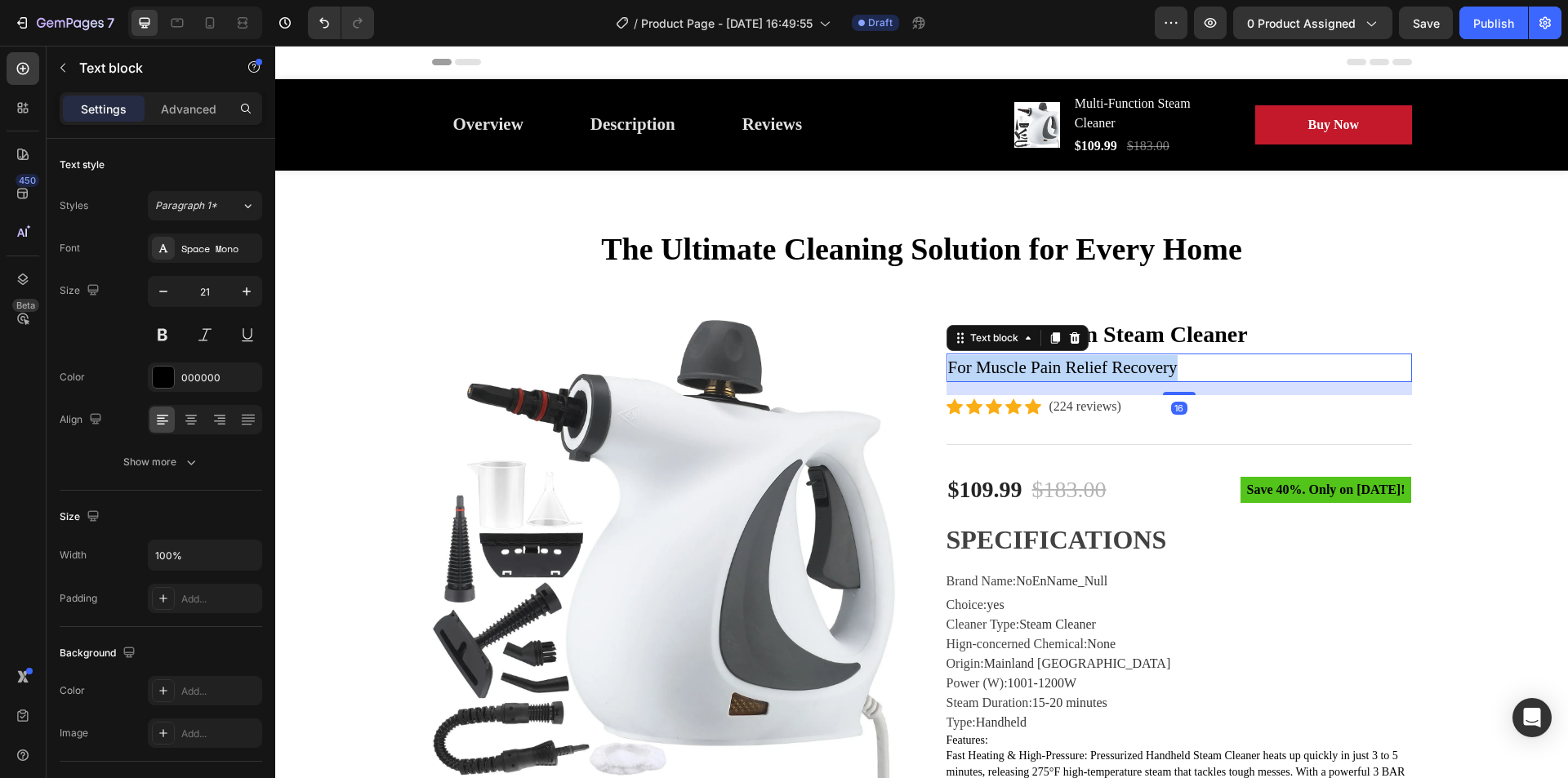
click at [1062, 370] on p "For Muscle Pain Relief Recovery" at bounding box center [1179, 369] width 462 height 26
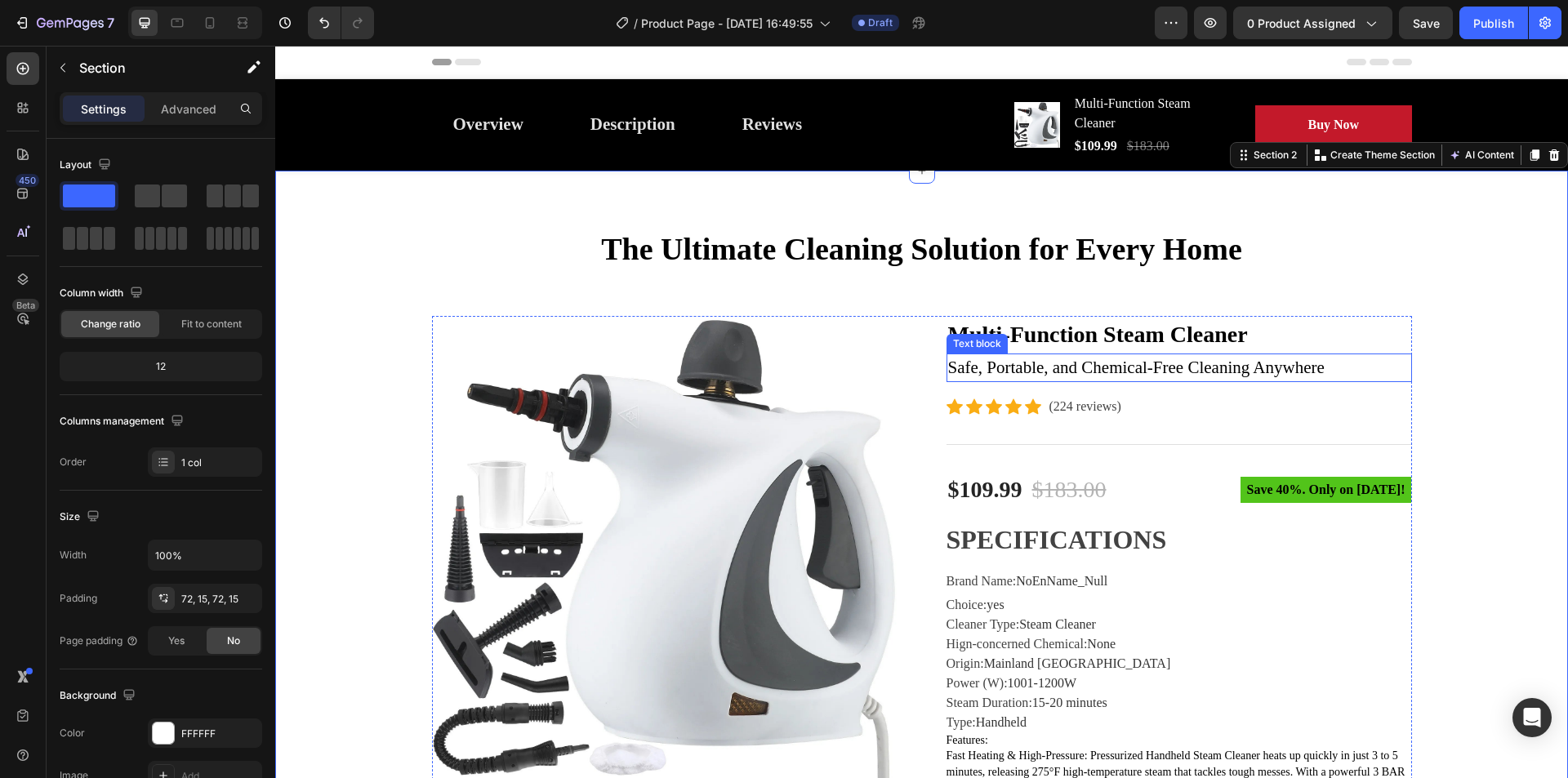
click at [977, 375] on p "Safe, Portable, and Chemical-Free Cleaning Anywhere" at bounding box center [1179, 369] width 462 height 26
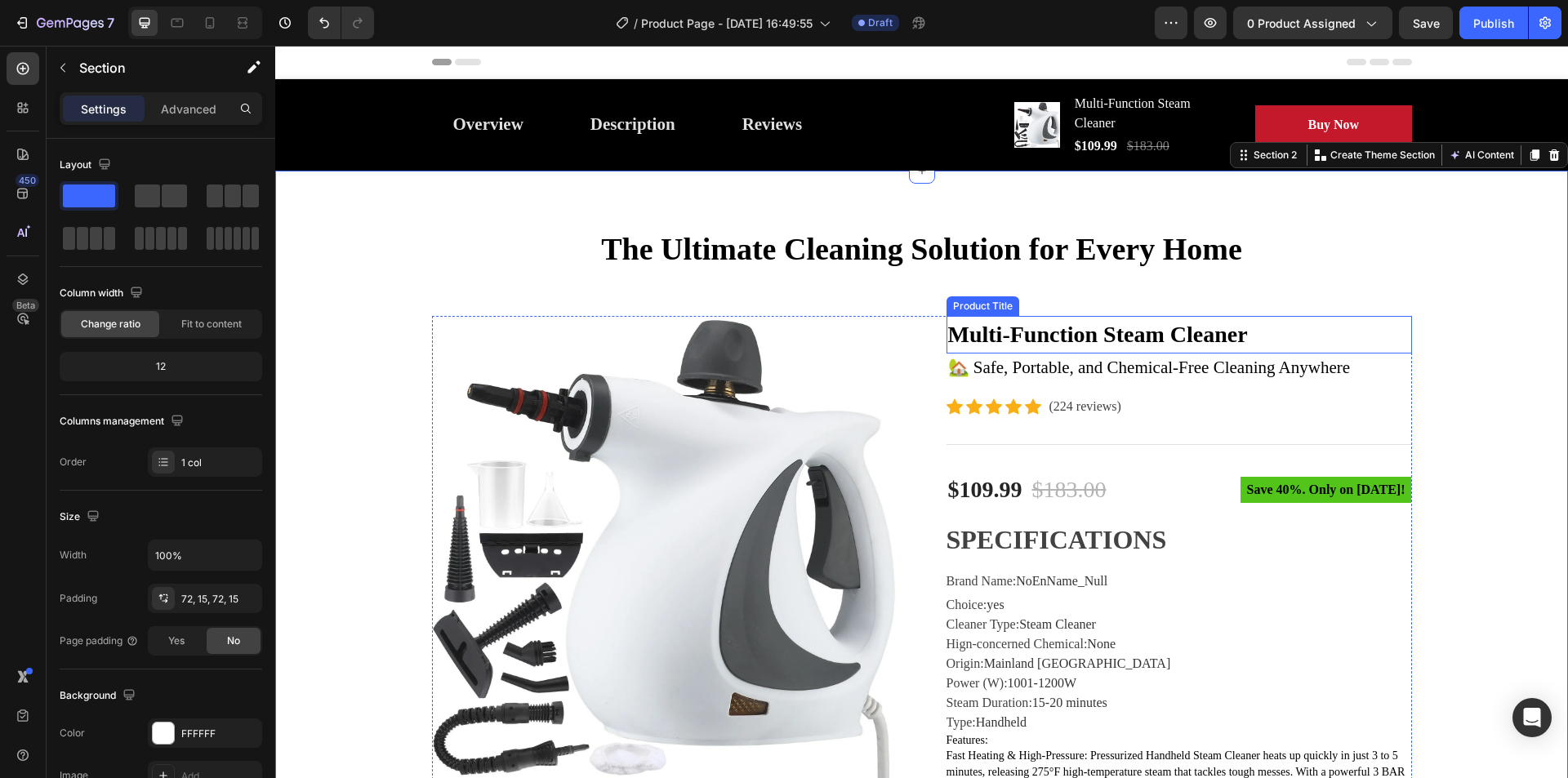
click at [946, 329] on h2 "Multi-Function Steam Cleaner" at bounding box center [1178, 334] width 465 height 37
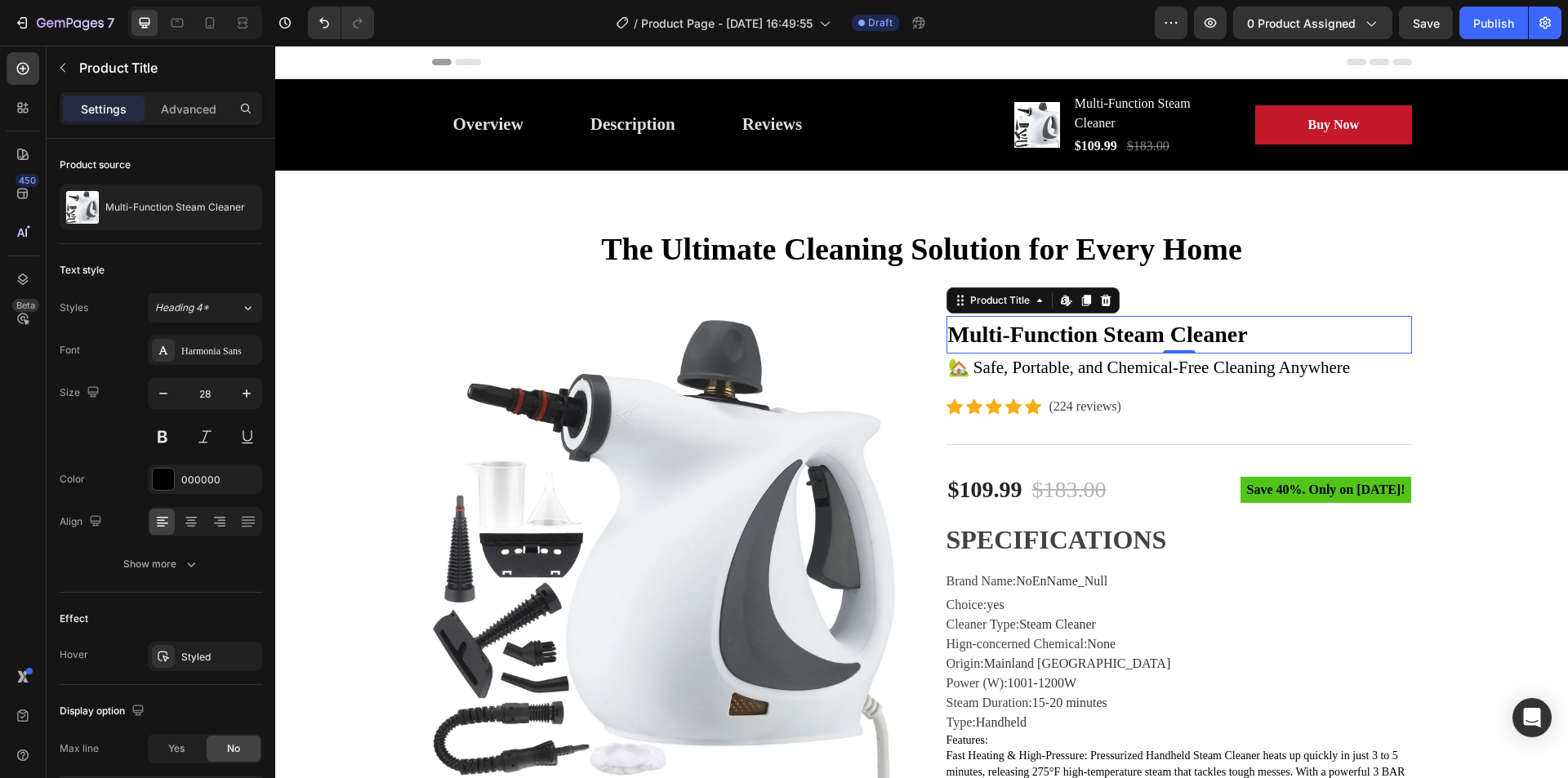
click at [946, 329] on h2 "Multi-Function Steam Cleaner" at bounding box center [1178, 334] width 465 height 37
click at [947, 335] on h2 "Multi-Function Steam Cleaner" at bounding box center [1178, 334] width 465 height 37
click at [948, 335] on h2 "Multi-Function Steam Cleaner" at bounding box center [1178, 334] width 465 height 37
click at [1269, 333] on h2 "Multi-Function Steam Cleaner" at bounding box center [1178, 334] width 465 height 37
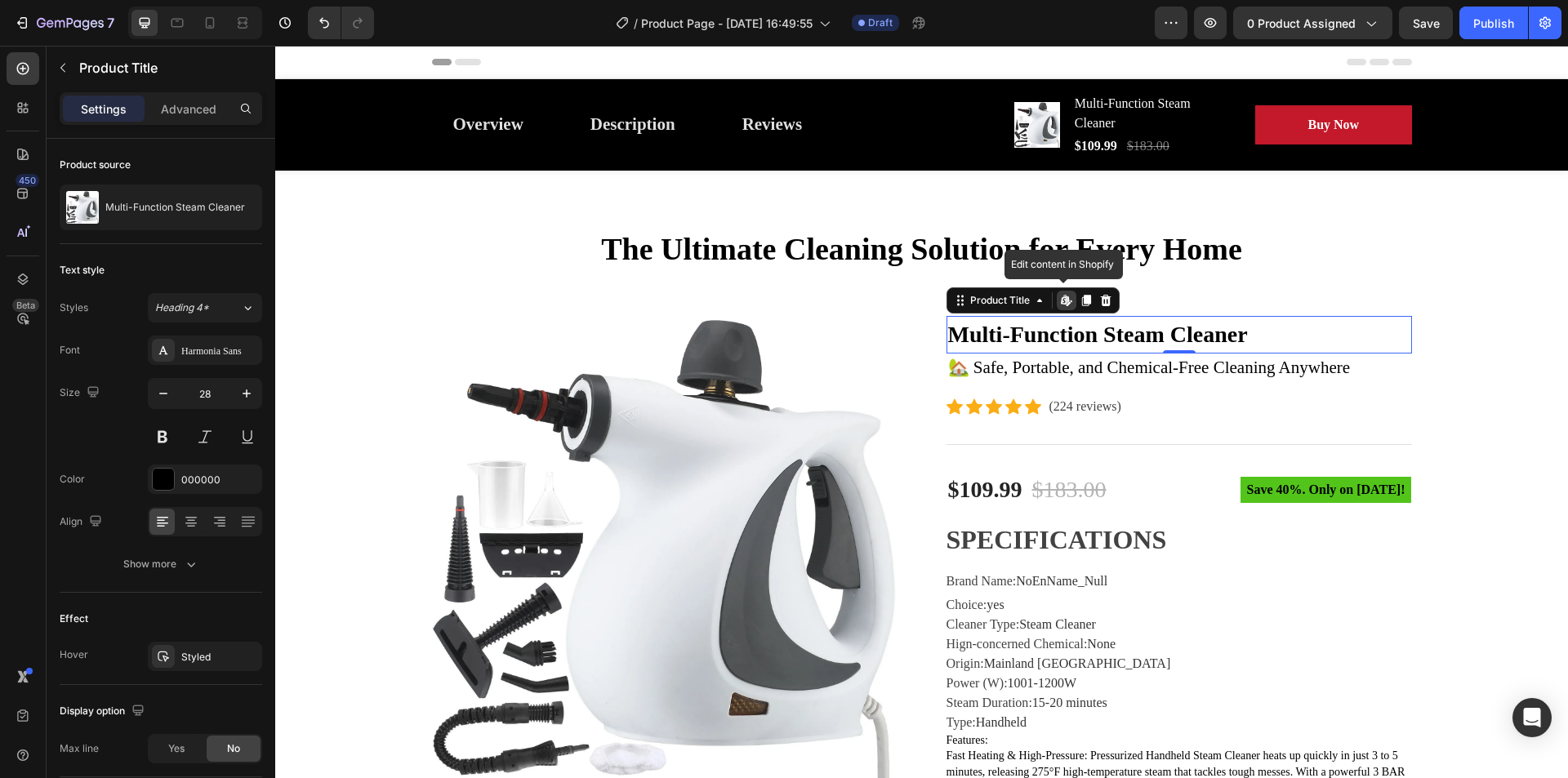
click at [1270, 333] on h2 "Multi-Function Steam Cleaner" at bounding box center [1178, 334] width 465 height 37
click at [1265, 333] on h2 "Multi-Function Steam Cleaner" at bounding box center [1178, 334] width 465 height 37
click at [1118, 329] on h2 "Multi-Function Steam Cleaner" at bounding box center [1178, 334] width 465 height 37
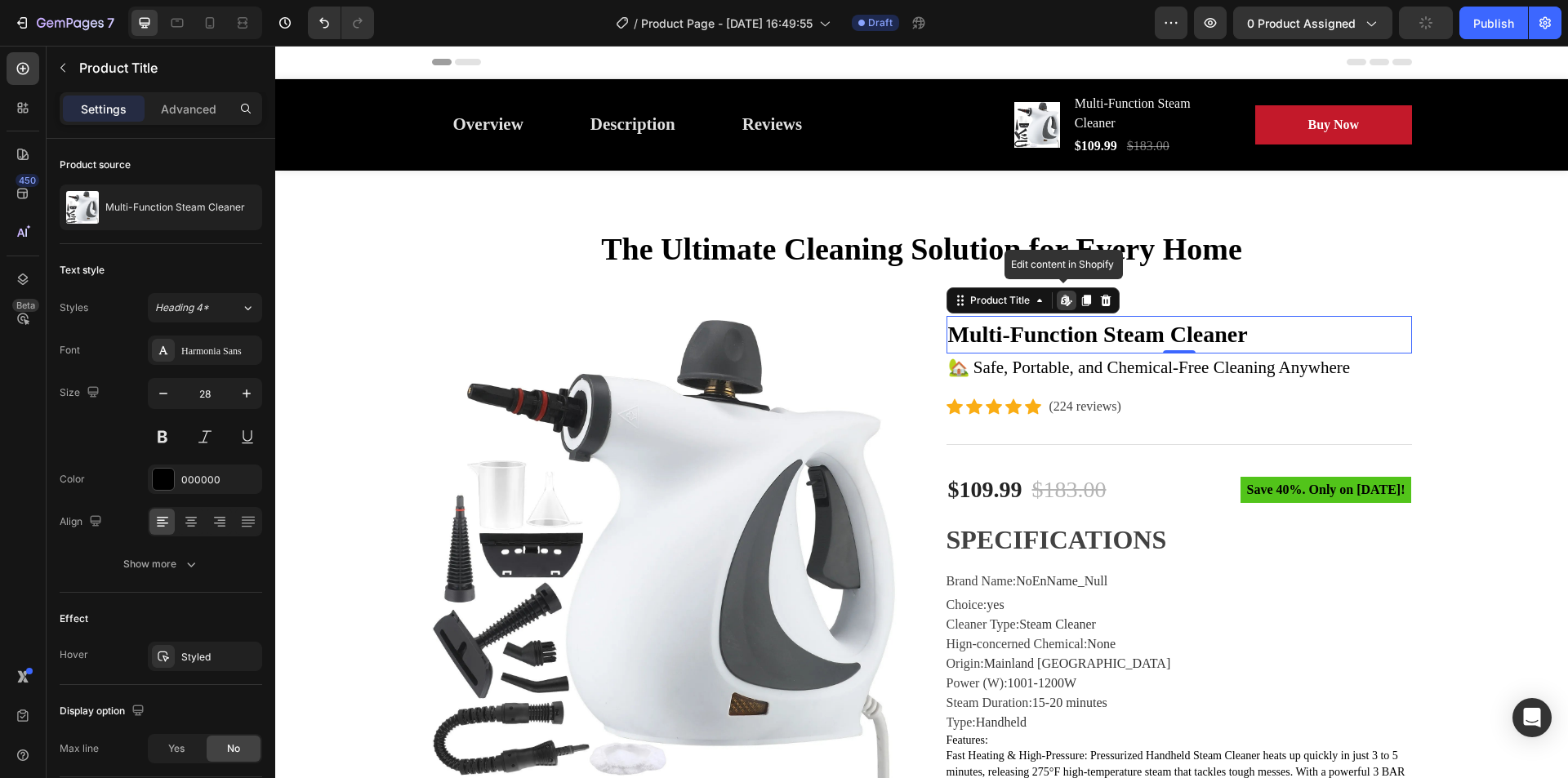
click at [1029, 336] on h2 "Multi-Function Steam Cleaner" at bounding box center [1178, 334] width 465 height 37
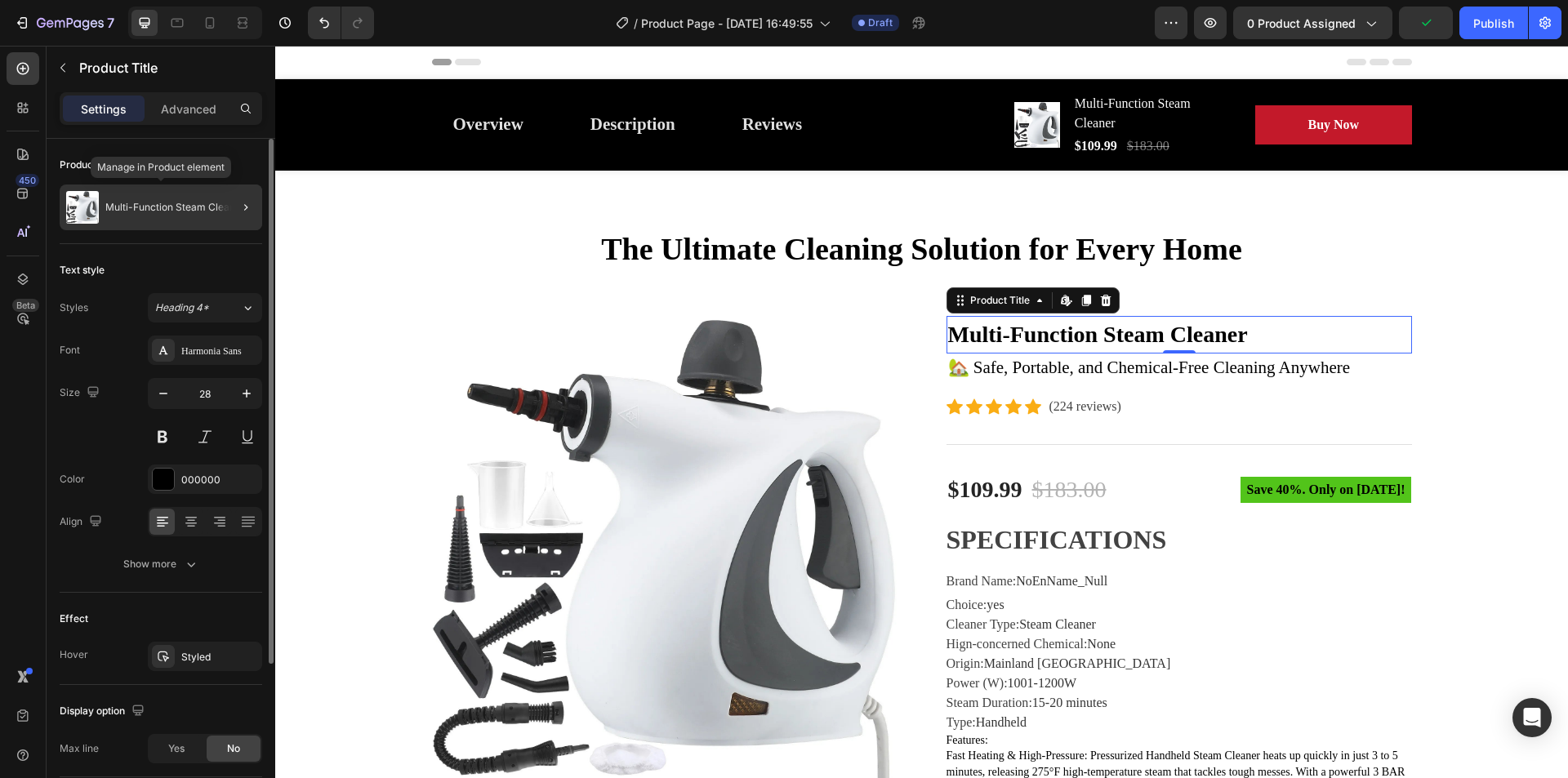
click at [187, 211] on p "Multi-Function Steam Cleaner" at bounding box center [175, 207] width 139 height 11
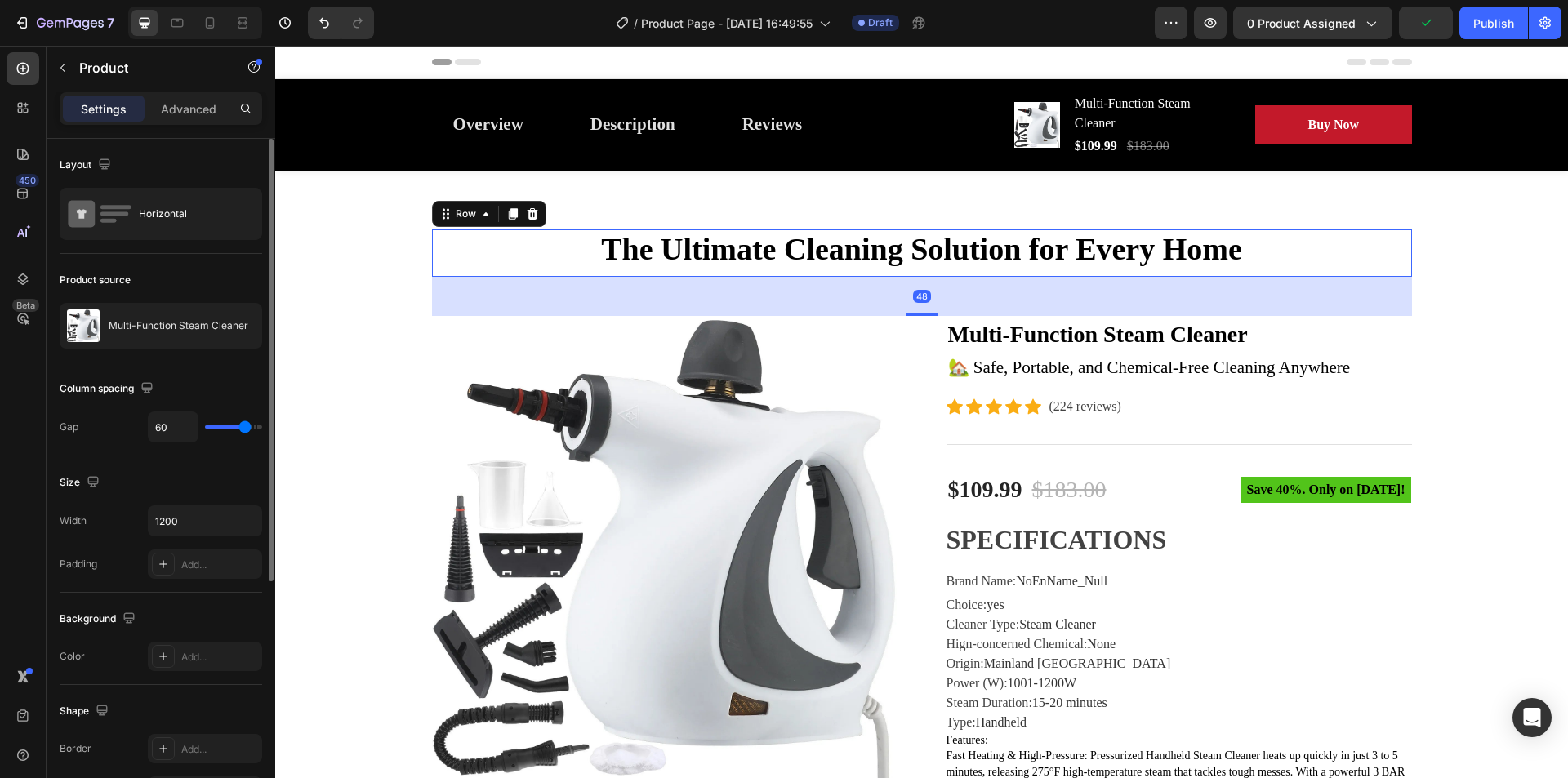
click at [1404, 271] on div "The Ultimate Cleaning Solution for Every Home Heading" at bounding box center [921, 253] width 979 height 47
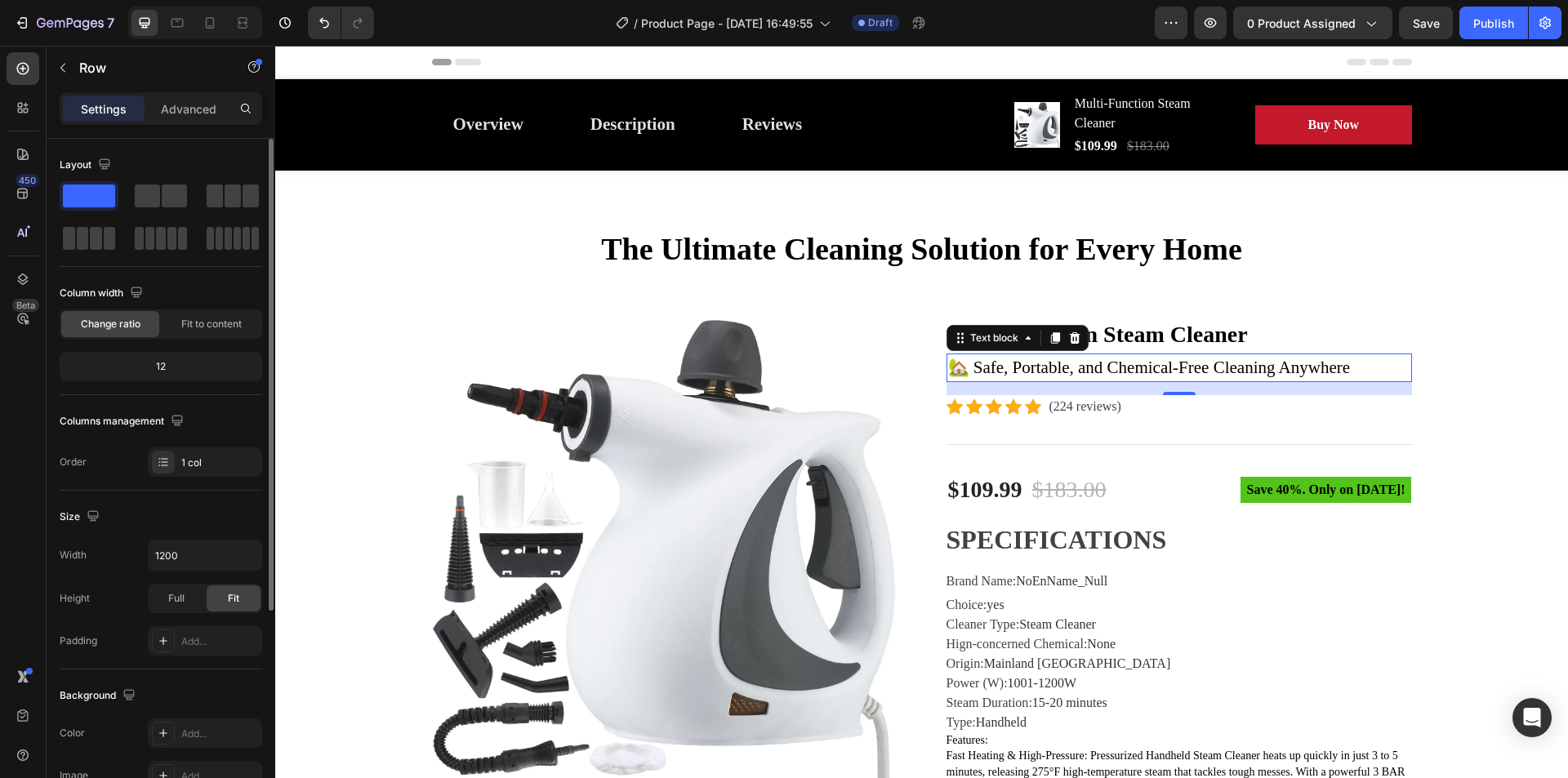
click at [1129, 354] on div "🏡 Safe, Portable, and Chemical-Free Cleaning Anywhere" at bounding box center [1178, 369] width 465 height 30
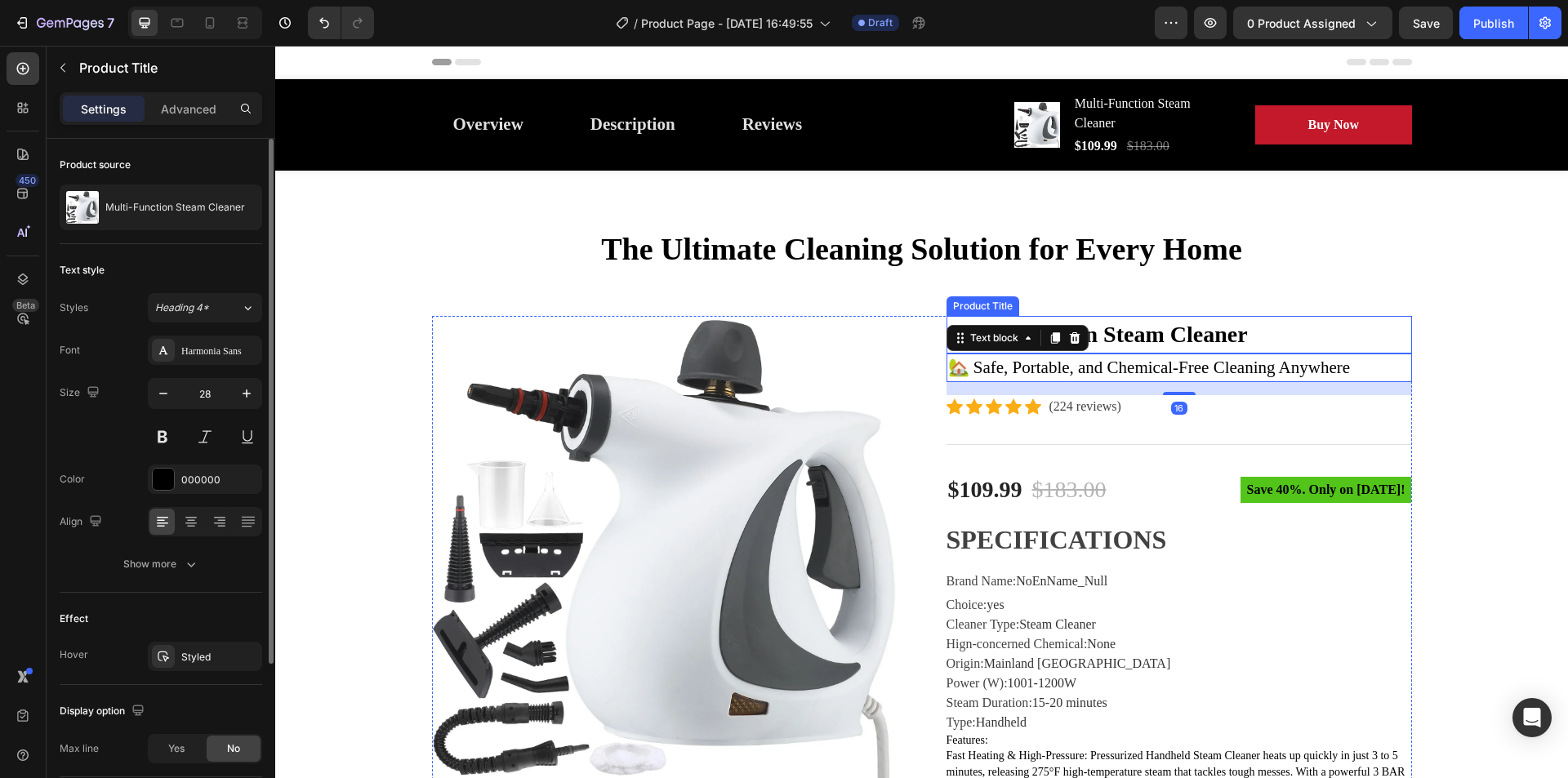
click at [1300, 341] on h2 "Multi-Function Steam Cleaner" at bounding box center [1178, 334] width 465 height 37
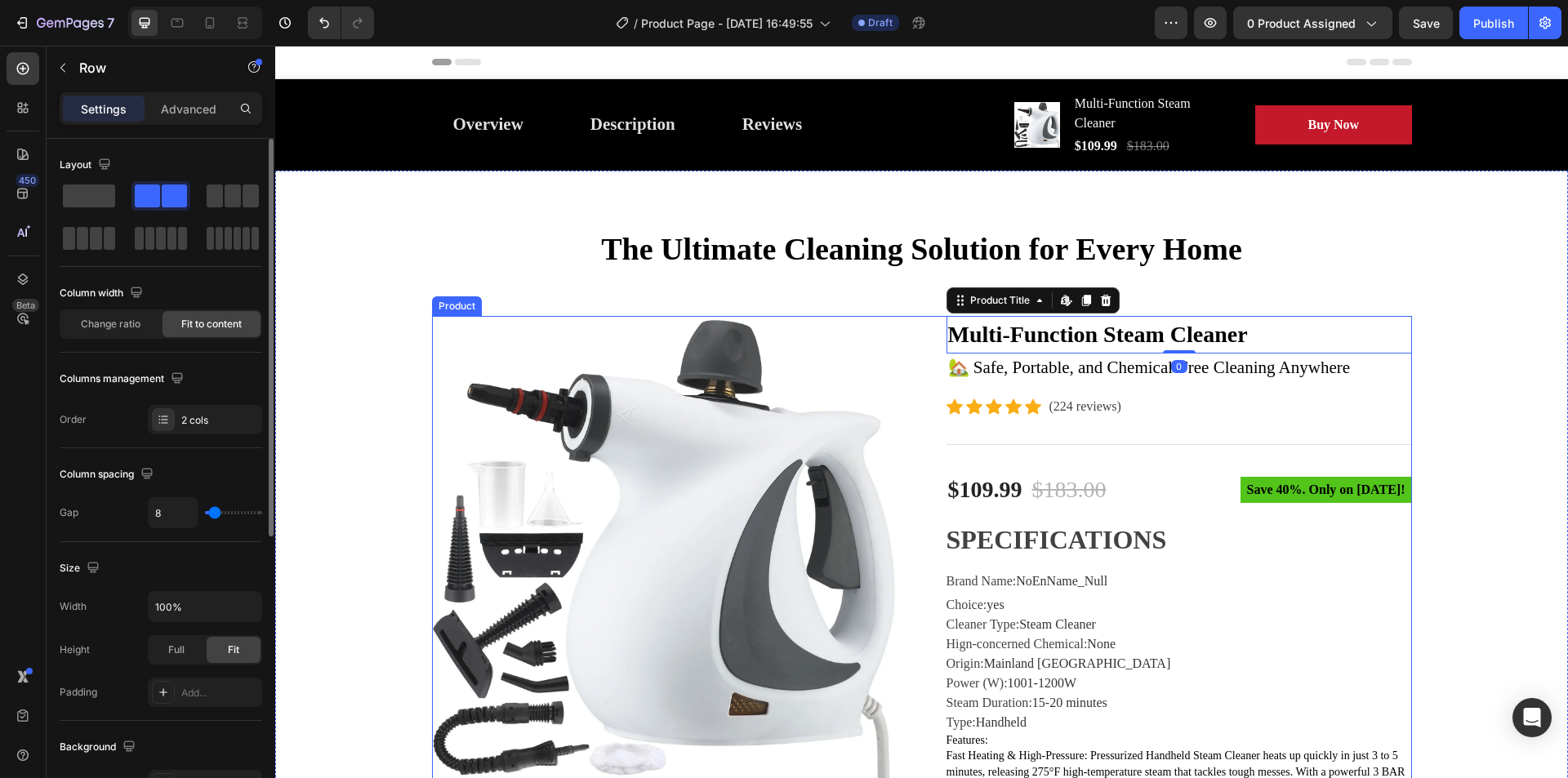
click at [1306, 408] on div "Icon Icon Icon Icon Icon Icon List Hoz (224 reviews) Text block Row" at bounding box center [1178, 407] width 465 height 23
click at [1143, 332] on h2 "Multi-Function Steam Cleaner" at bounding box center [1178, 334] width 465 height 37
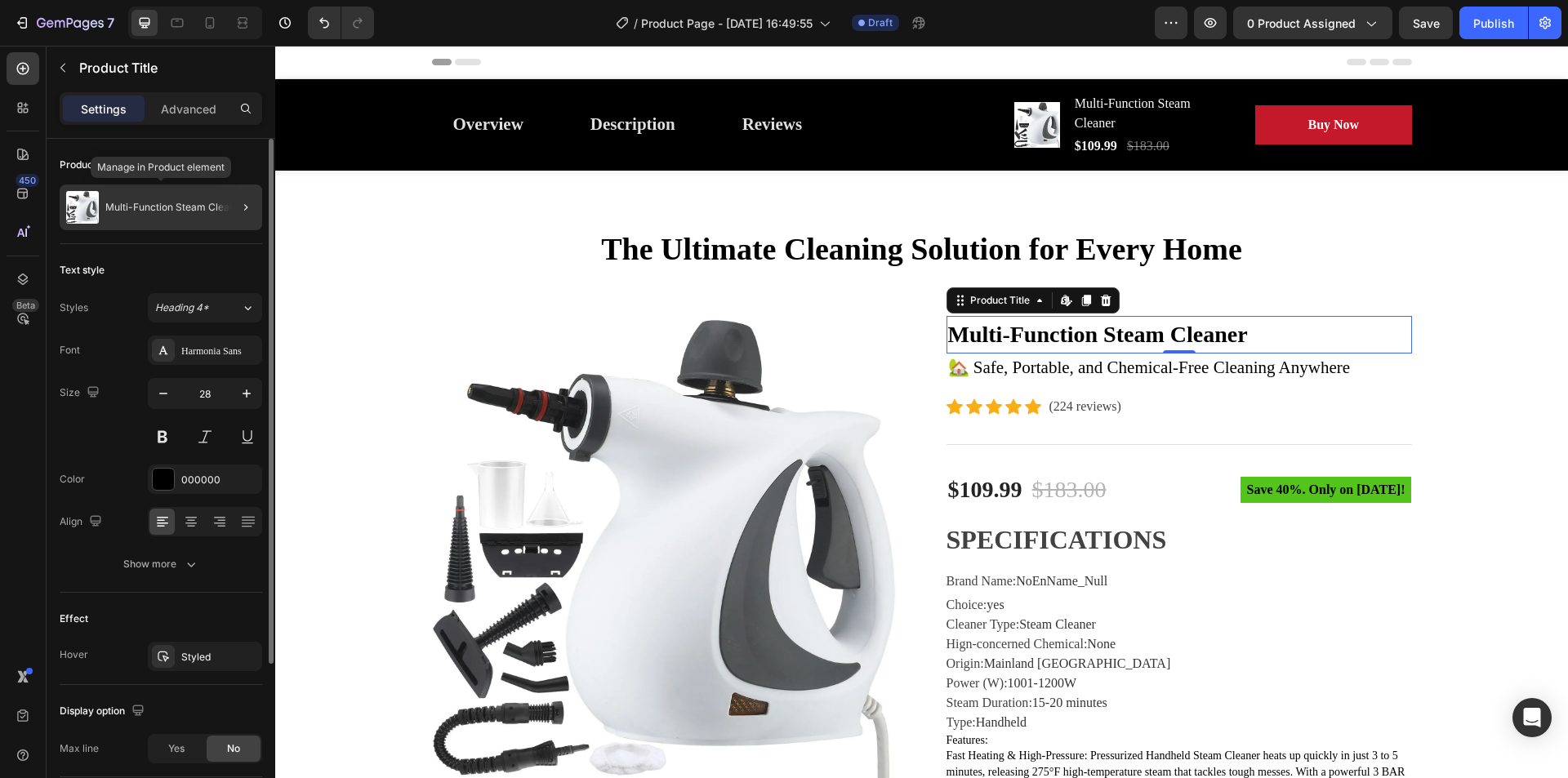
click at [169, 203] on p "Multi-Function Steam Cleaner" at bounding box center [175, 207] width 139 height 11
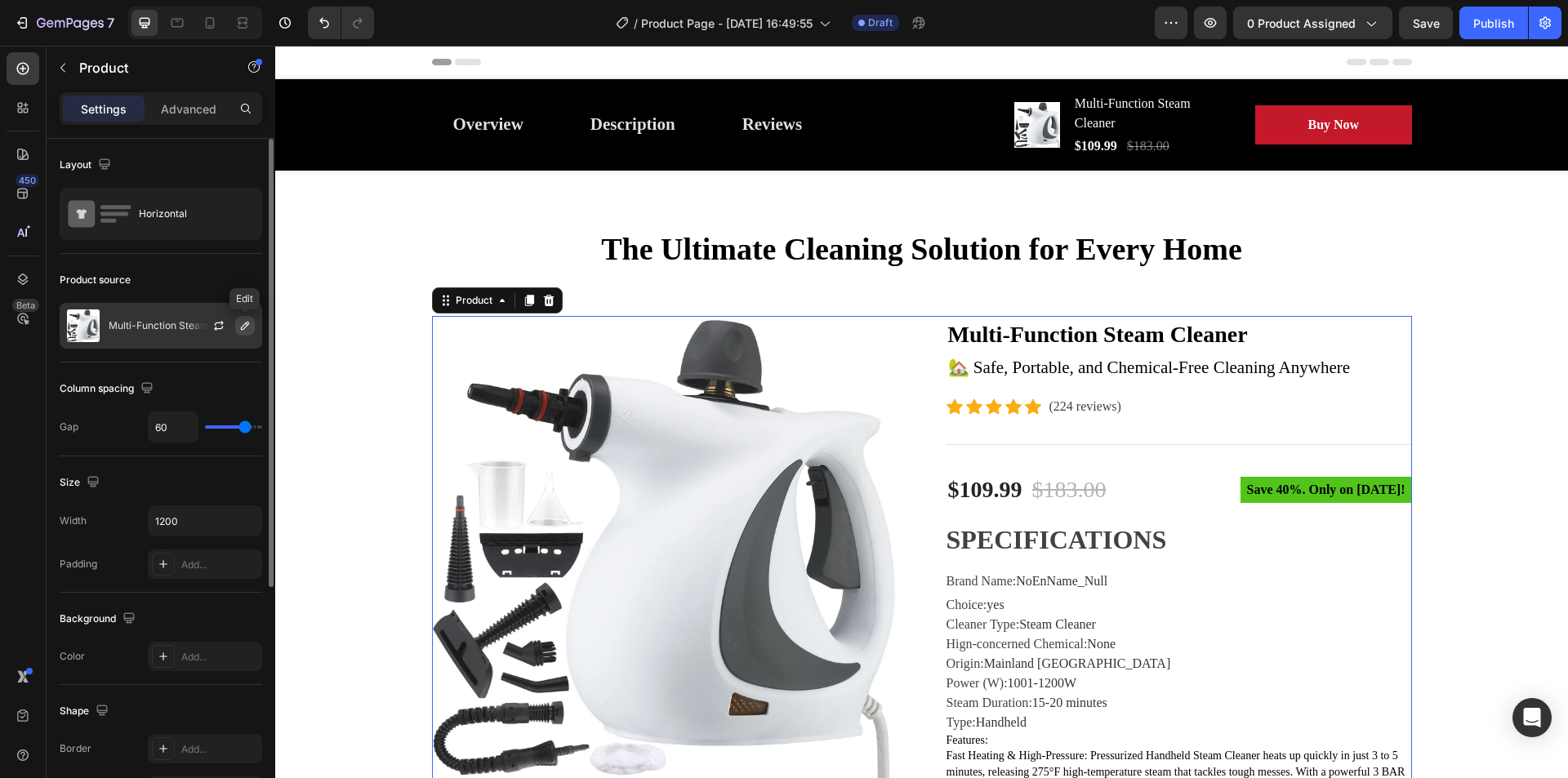
click at [245, 329] on icon "button" at bounding box center [244, 326] width 8 height 8
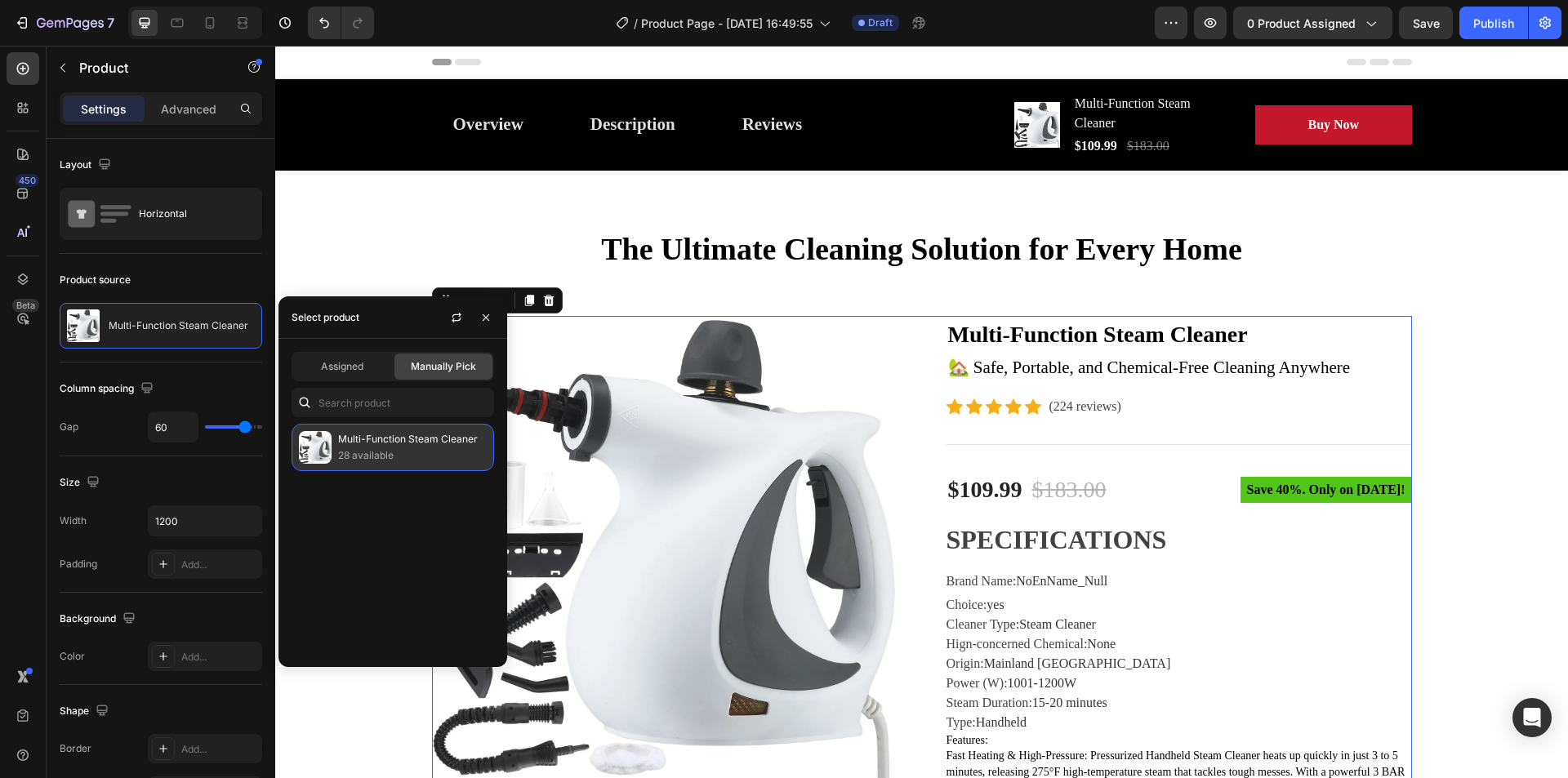
click at [415, 437] on p "Multi-Function Steam Cleaner" at bounding box center [412, 439] width 149 height 17
click at [416, 437] on p "Multi-Function Steam Cleaner" at bounding box center [412, 439] width 149 height 17
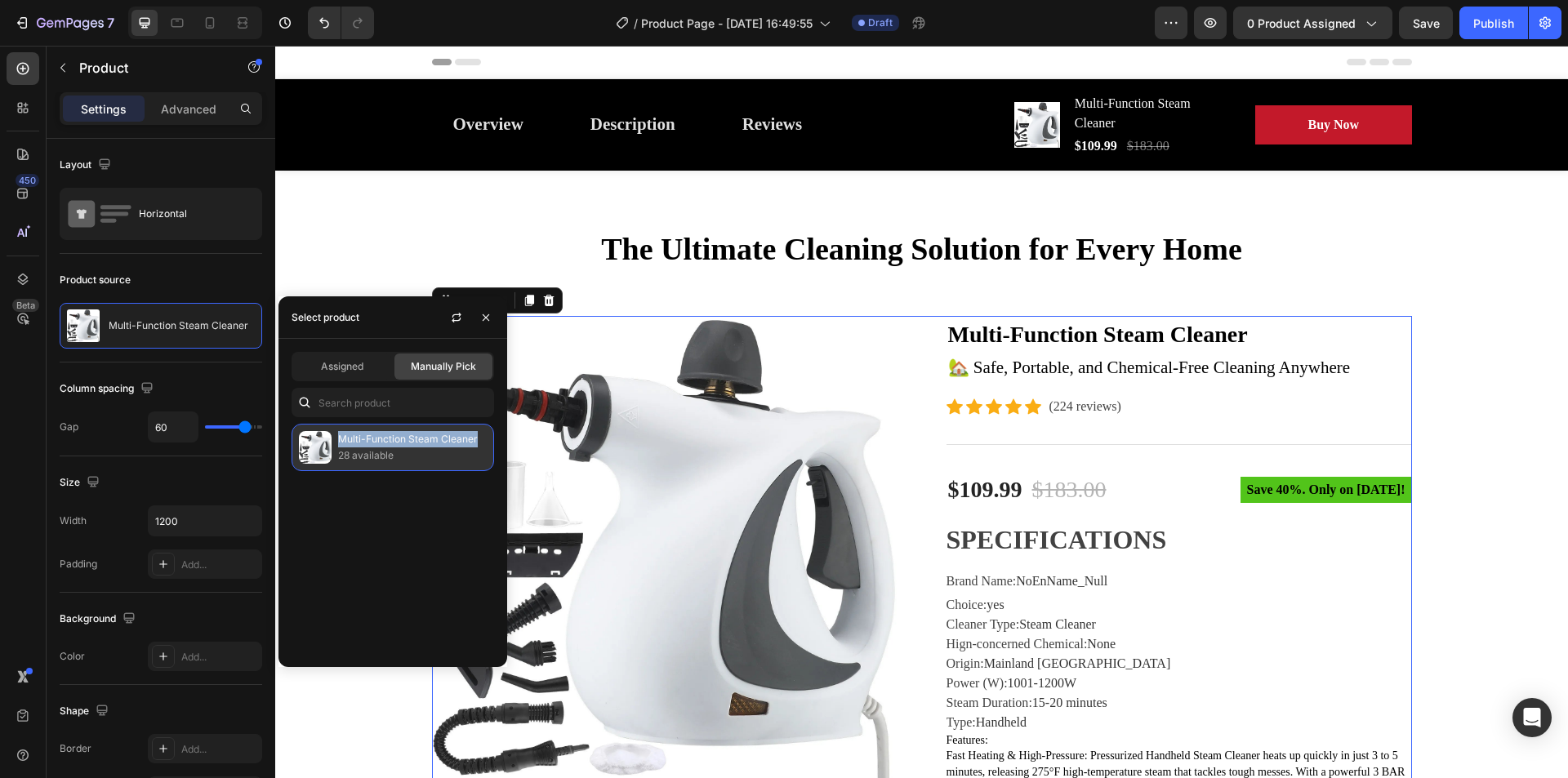
click at [416, 437] on p "Multi-Function Steam Cleaner" at bounding box center [412, 439] width 149 height 17
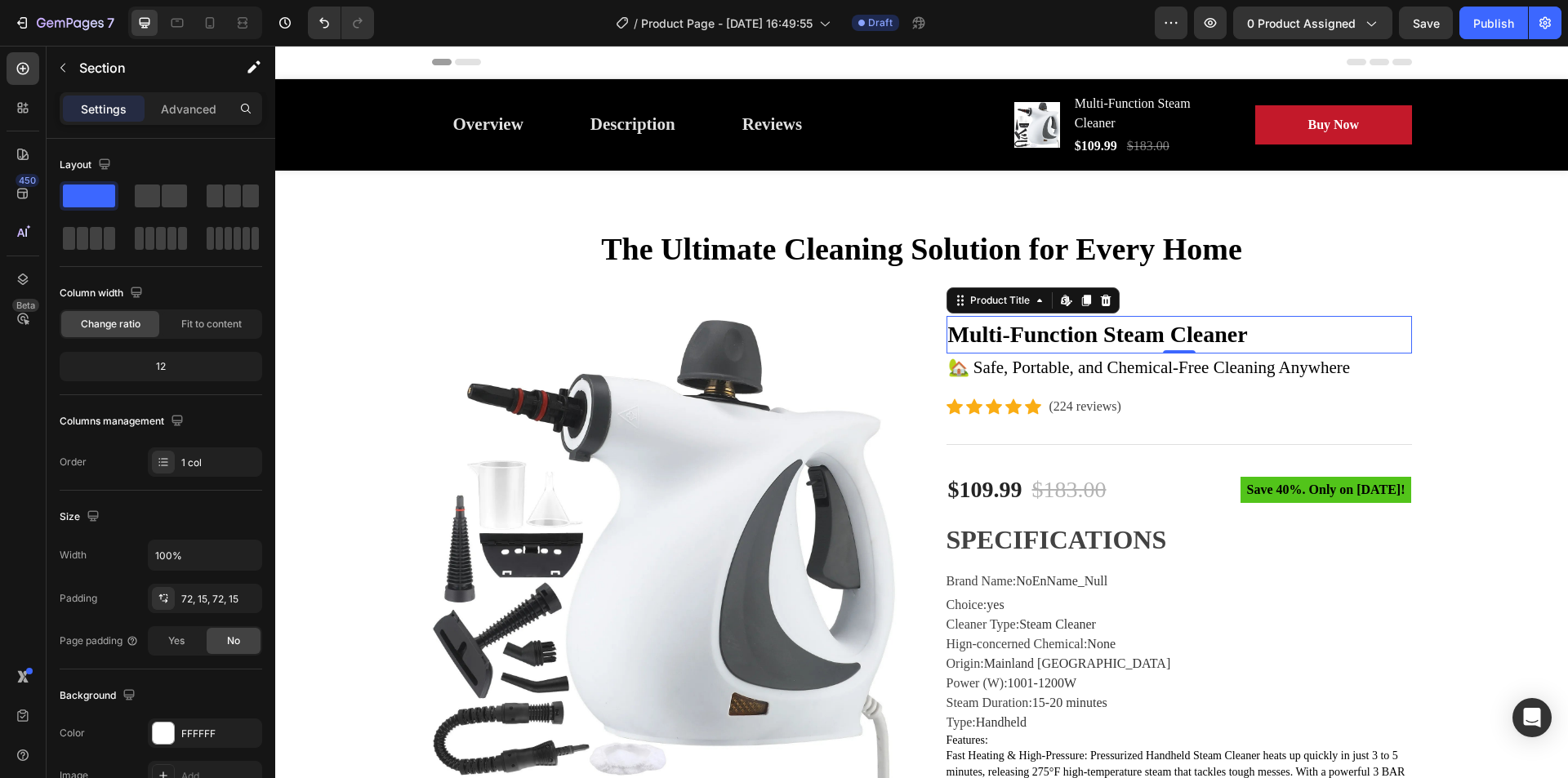
click at [946, 332] on h2 "Multi-Function Steam Cleaner" at bounding box center [1178, 334] width 465 height 37
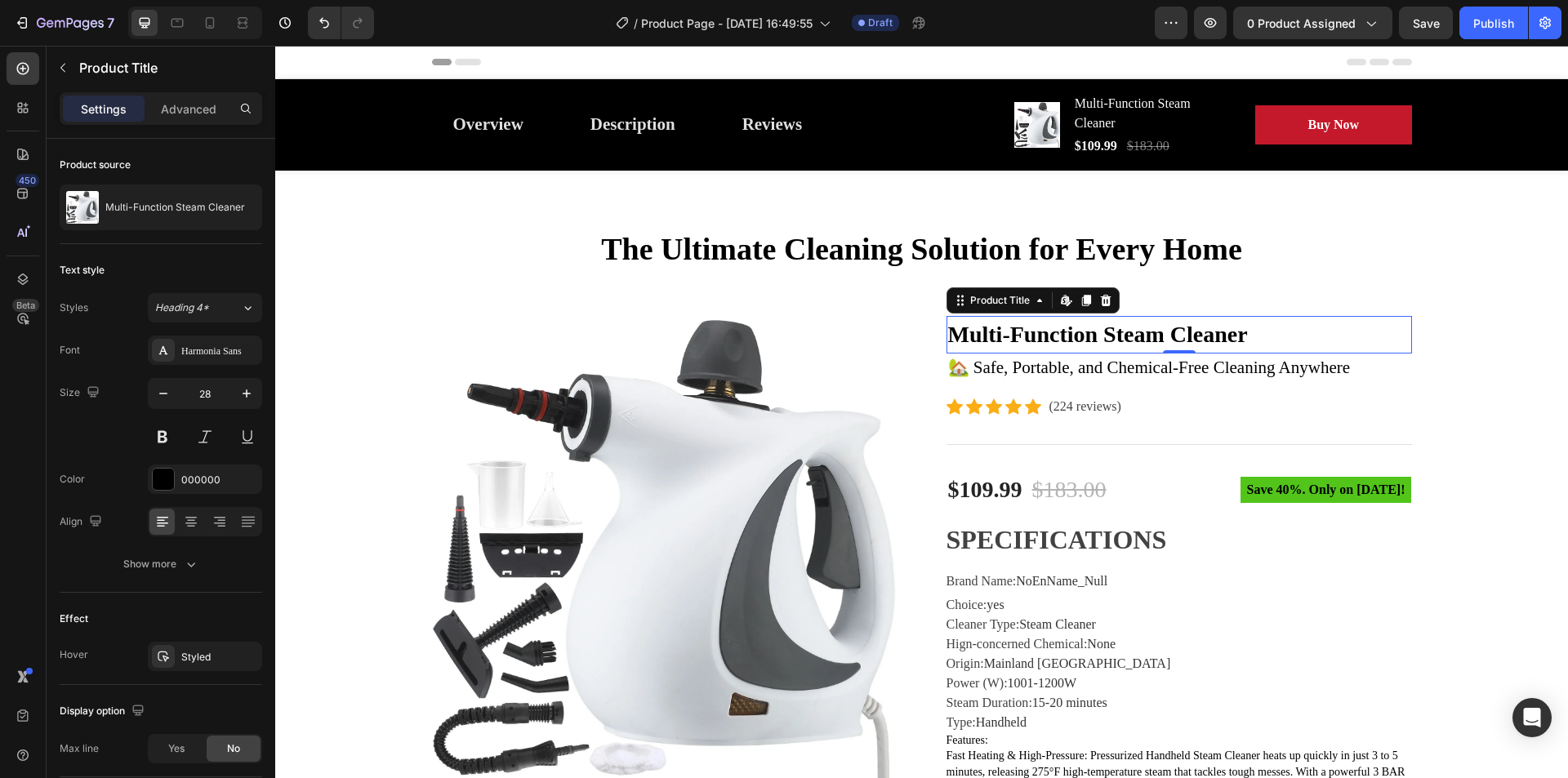
click at [946, 332] on h2 "Multi-Function Steam Cleaner" at bounding box center [1178, 334] width 465 height 37
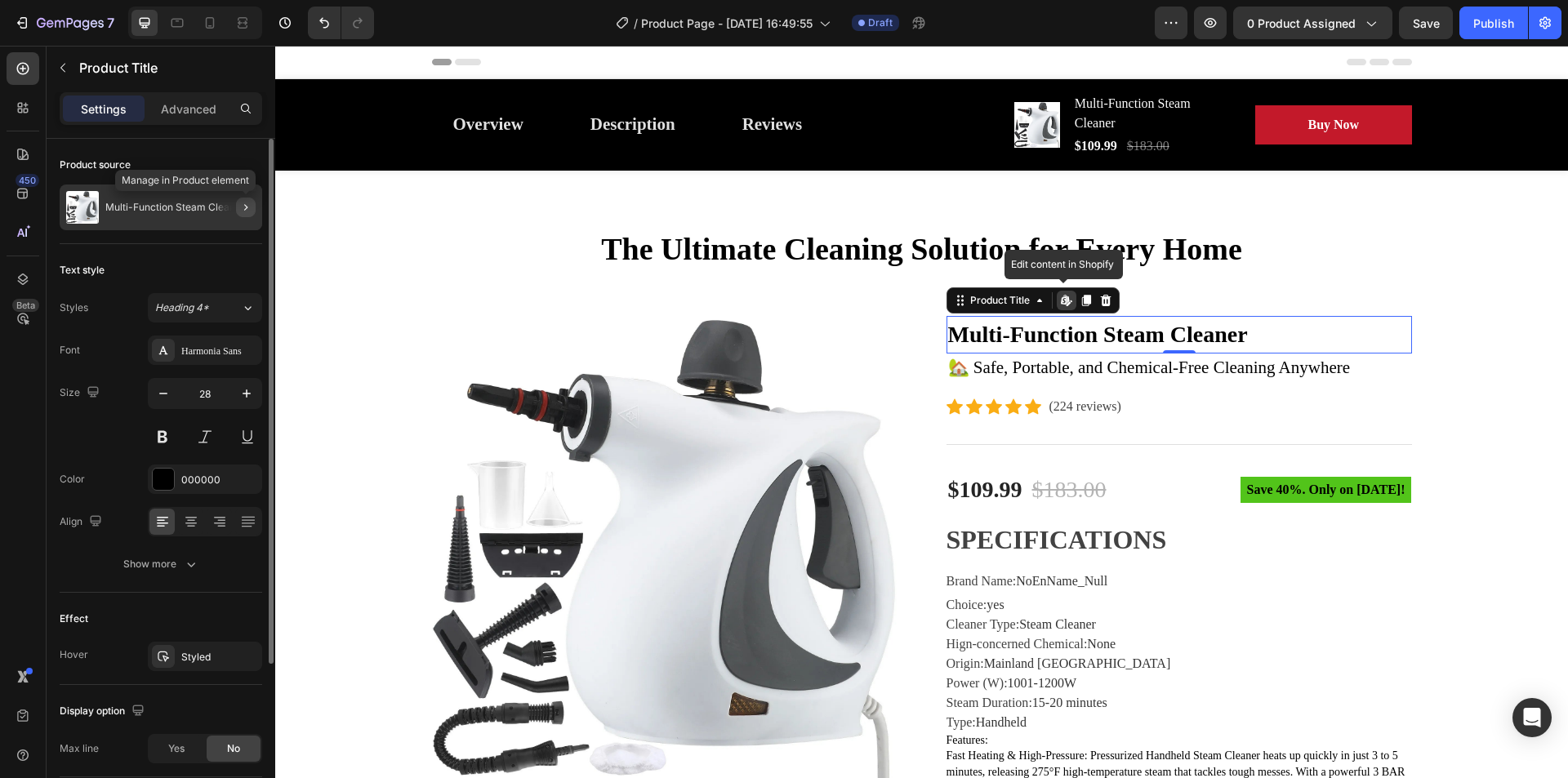
click at [243, 213] on icon "button" at bounding box center [246, 207] width 13 height 13
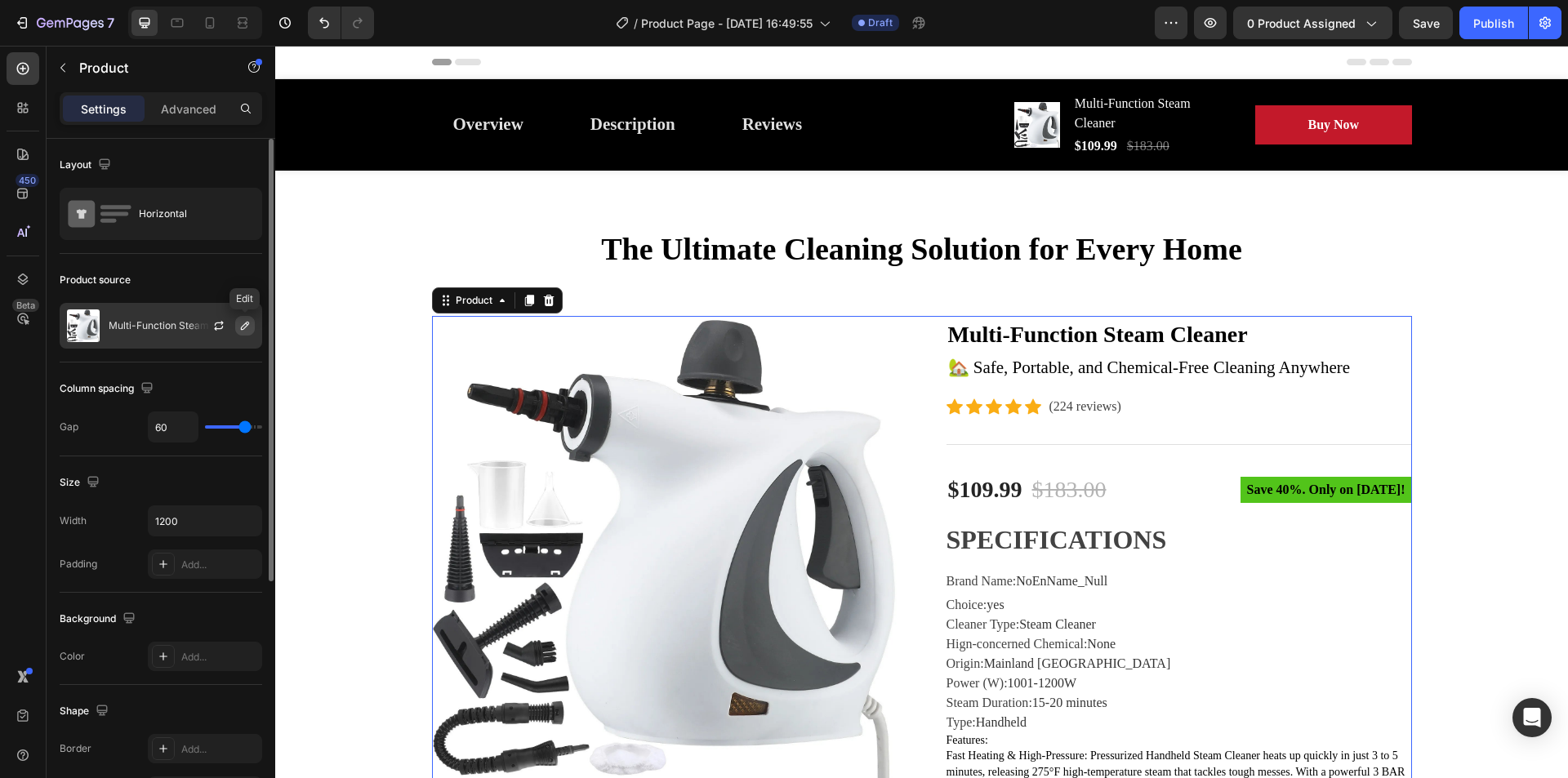
click at [247, 327] on icon "button" at bounding box center [244, 326] width 8 height 8
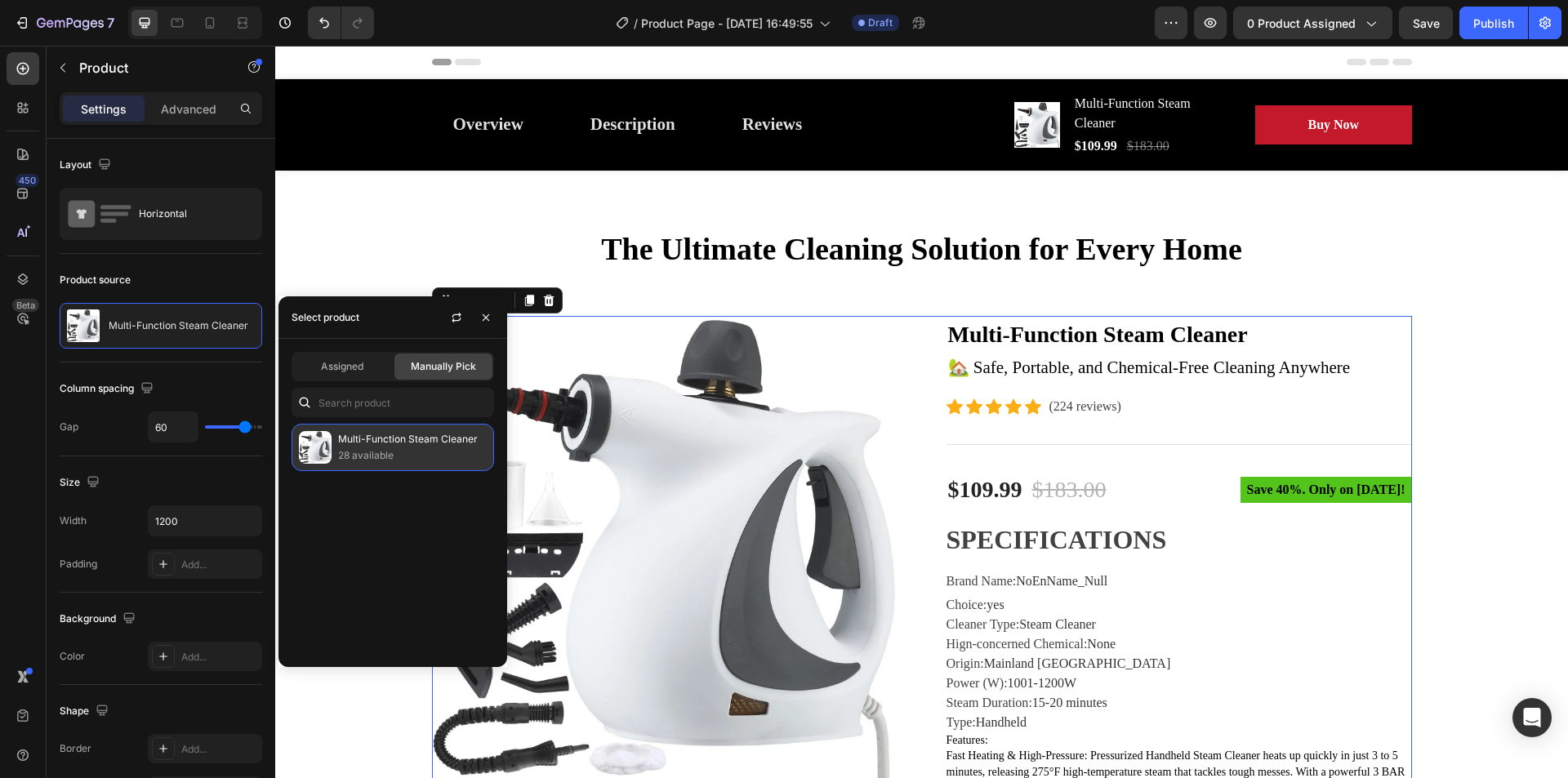
click at [357, 441] on p "Multi-Function Steam Cleaner" at bounding box center [412, 439] width 149 height 17
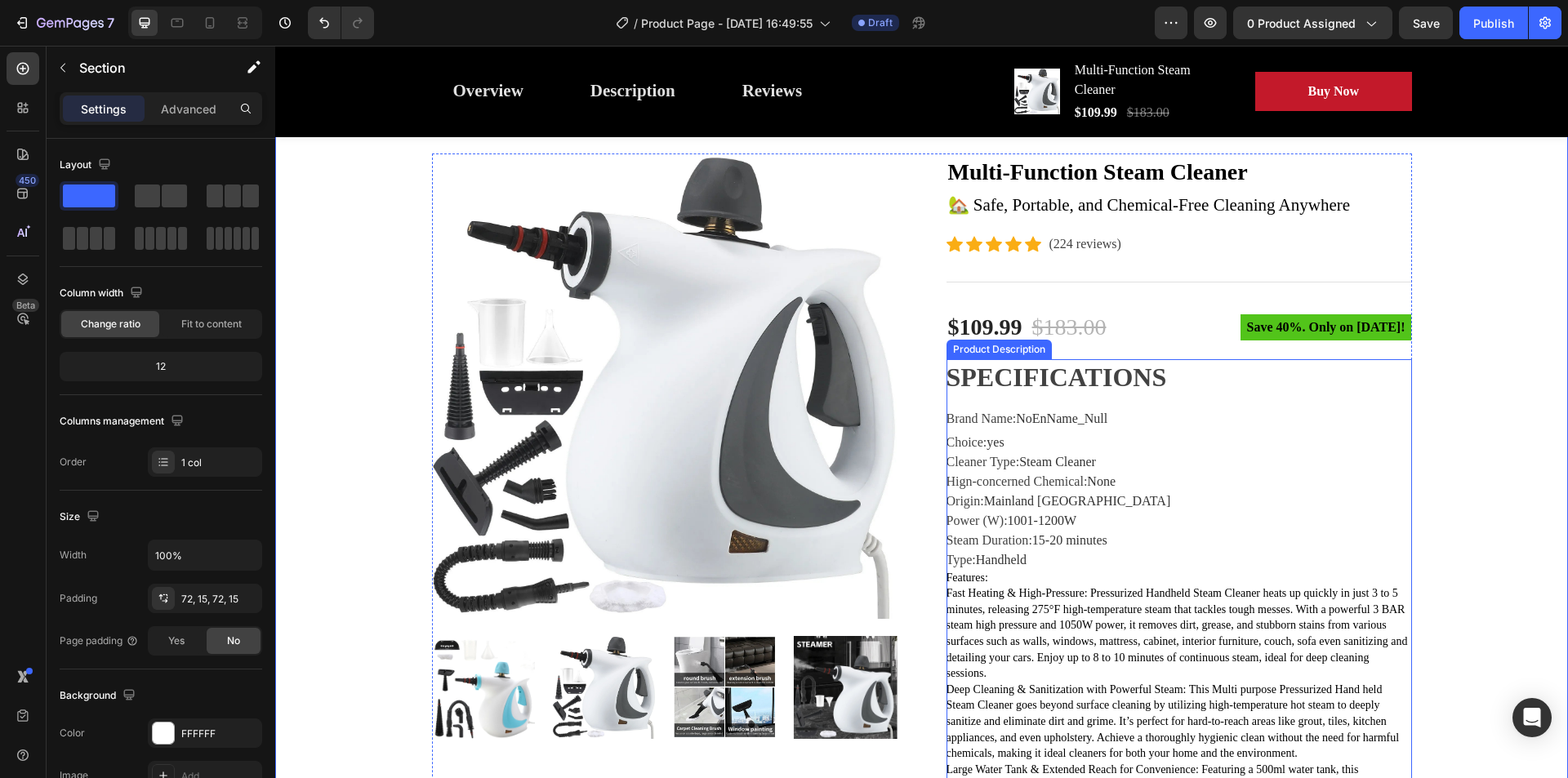
scroll to position [163, 0]
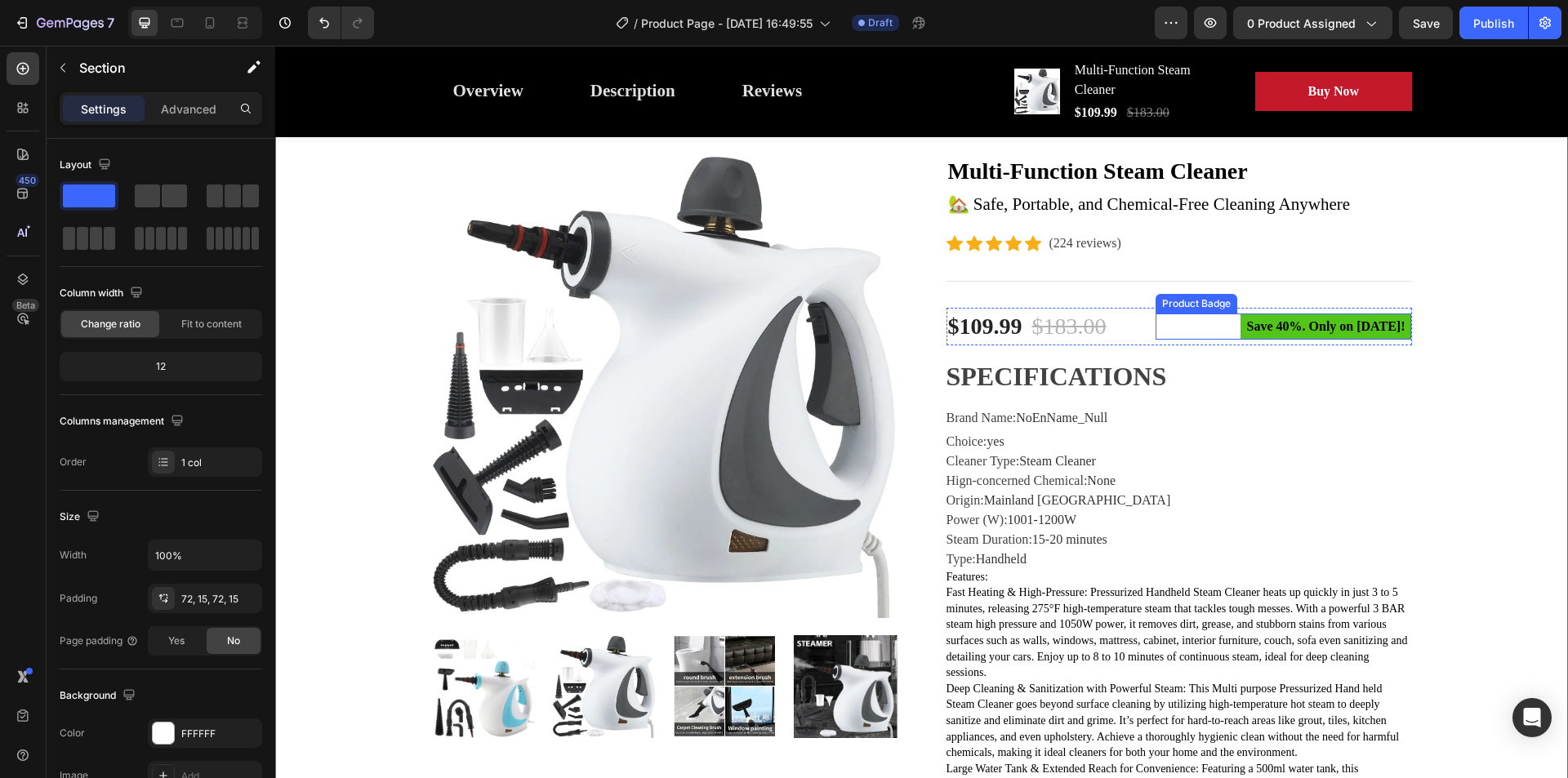
click at [1256, 324] on pre "Save 40%. Only on [DATE]!" at bounding box center [1326, 327] width 172 height 26
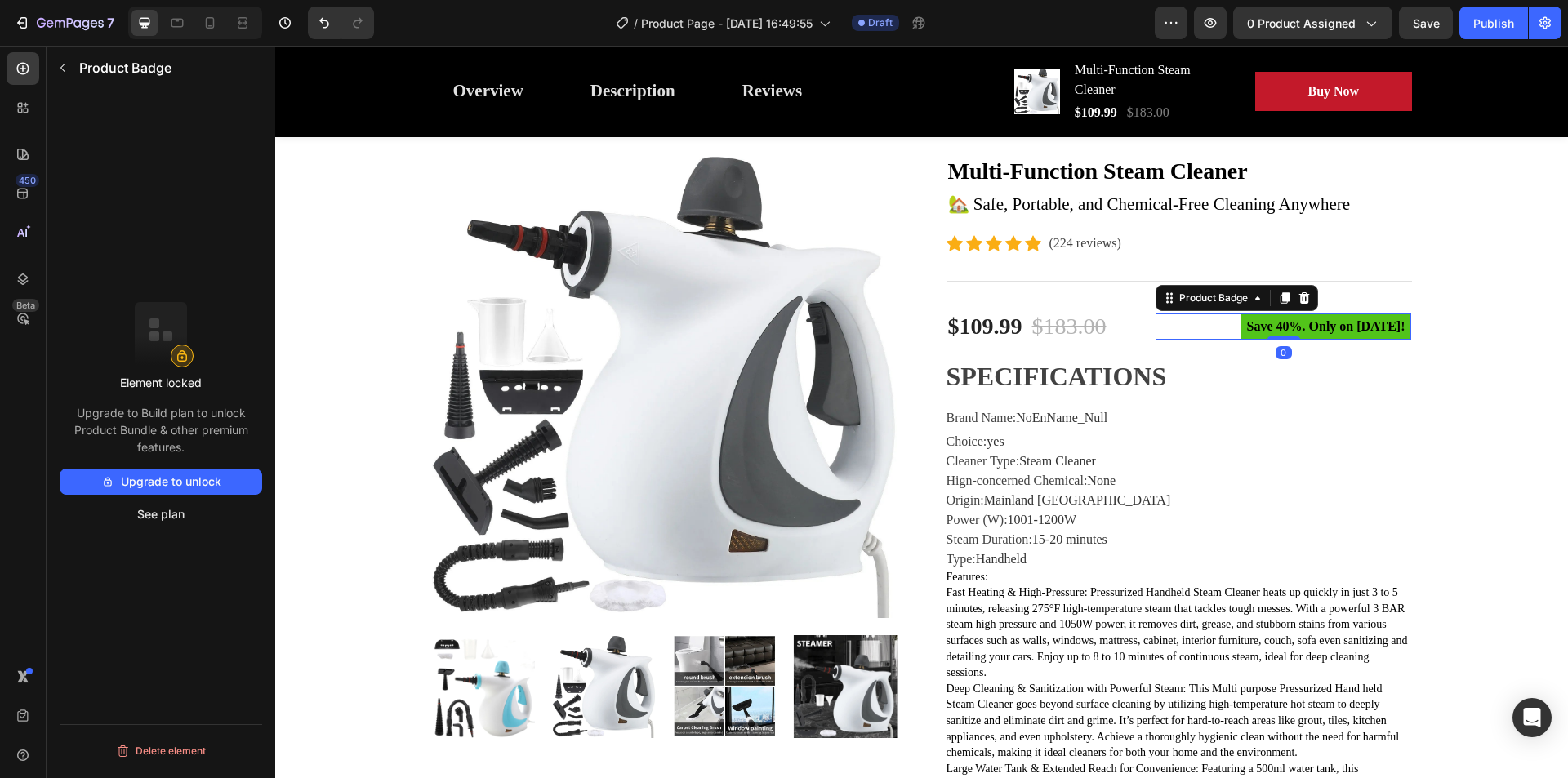
click at [1256, 324] on pre "Save 40%. Only on [DATE]!" at bounding box center [1326, 327] width 172 height 26
click at [1247, 325] on pre "Save 40%. Only on [DATE]!" at bounding box center [1326, 327] width 172 height 26
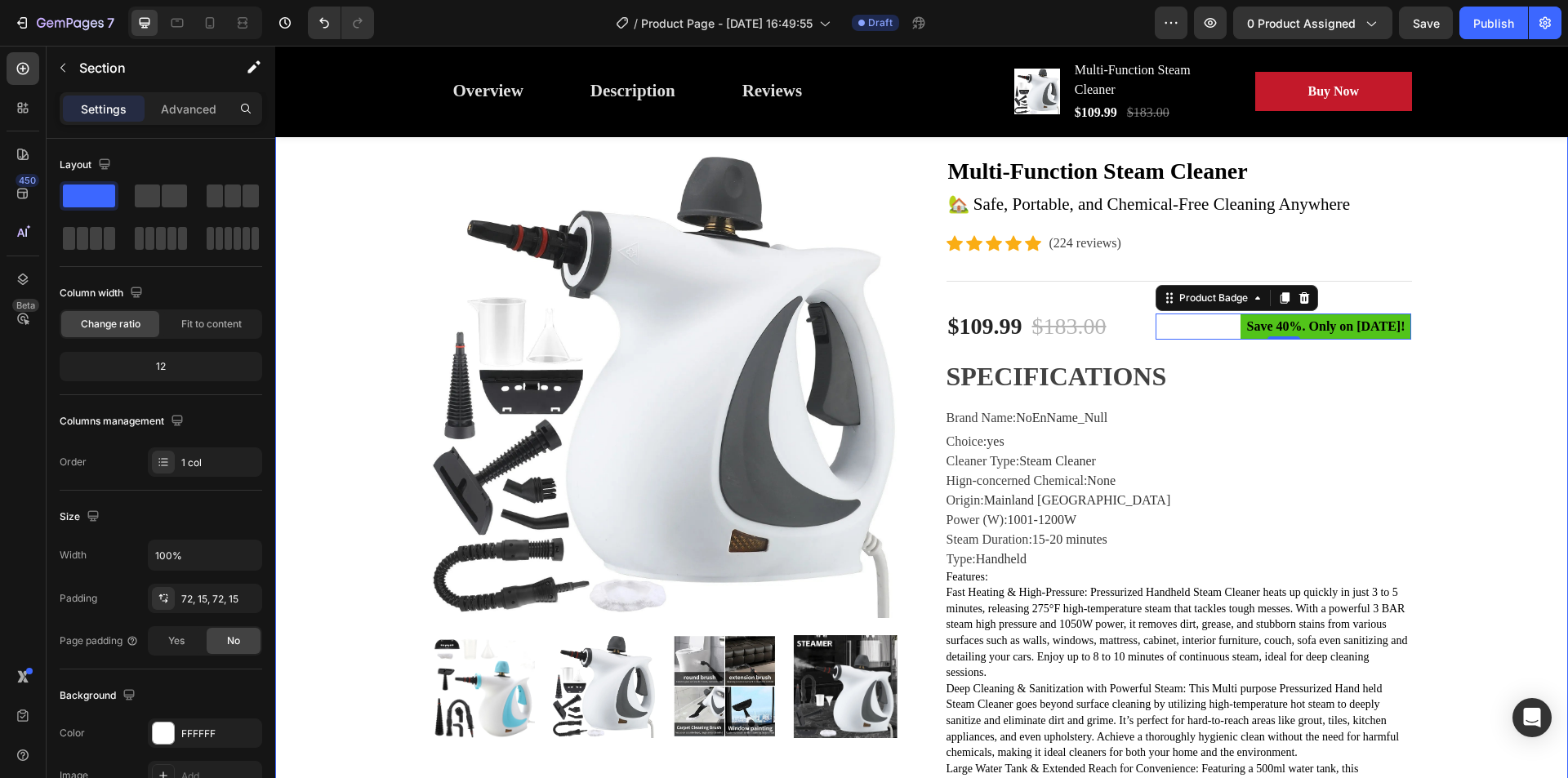
click at [1294, 324] on pre "Save 40%. Only on [DATE]!" at bounding box center [1326, 327] width 172 height 26
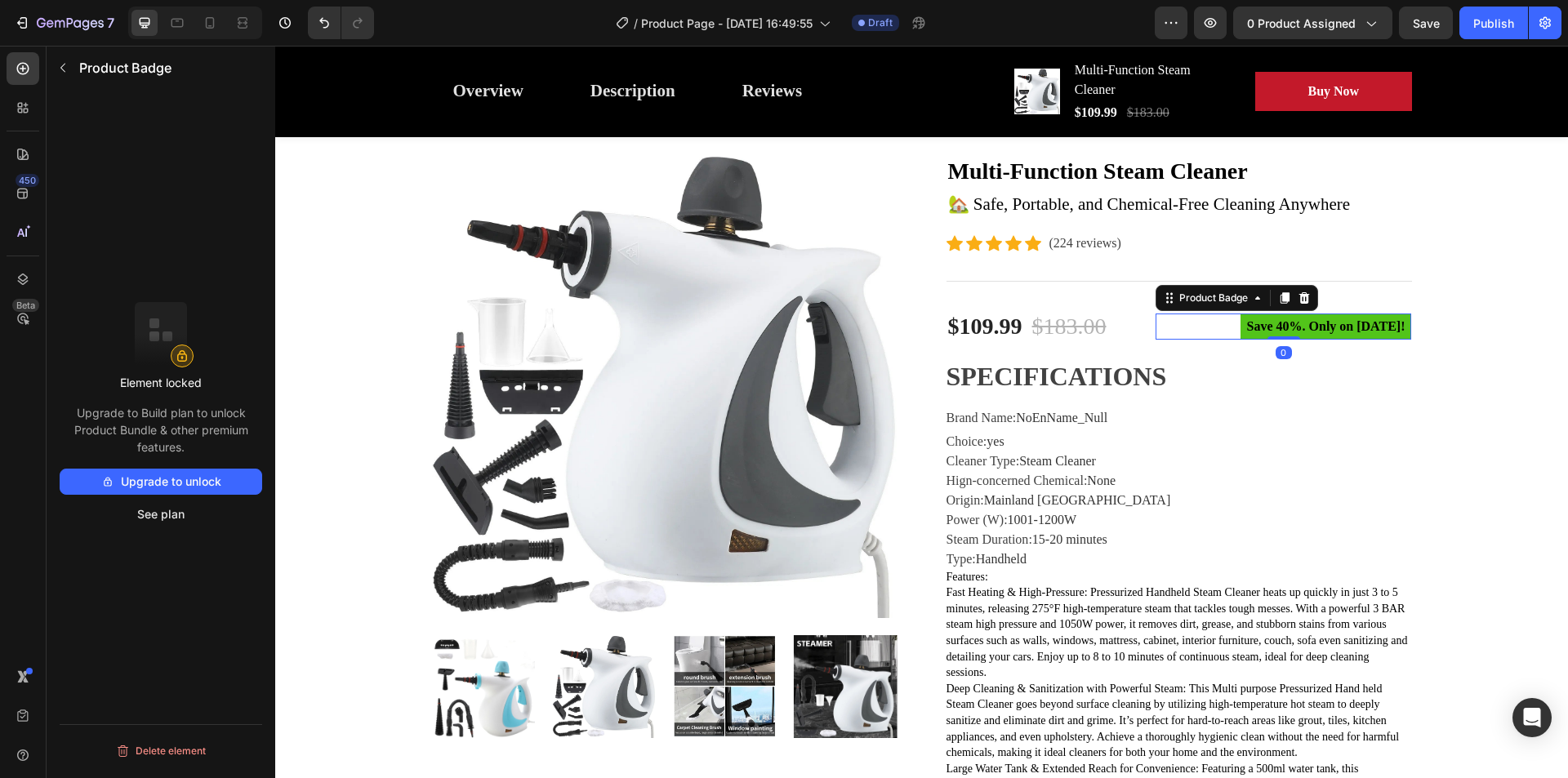
click at [1294, 324] on pre "Save 40%. Only on [DATE]!" at bounding box center [1326, 327] width 172 height 26
click at [179, 486] on button "Upgrade to unlock" at bounding box center [161, 482] width 202 height 26
click at [1244, 327] on pre "Save 40%. Only on [DATE]!" at bounding box center [1326, 327] width 172 height 26
click at [199, 484] on button "Upgrade to unlock" at bounding box center [161, 482] width 202 height 26
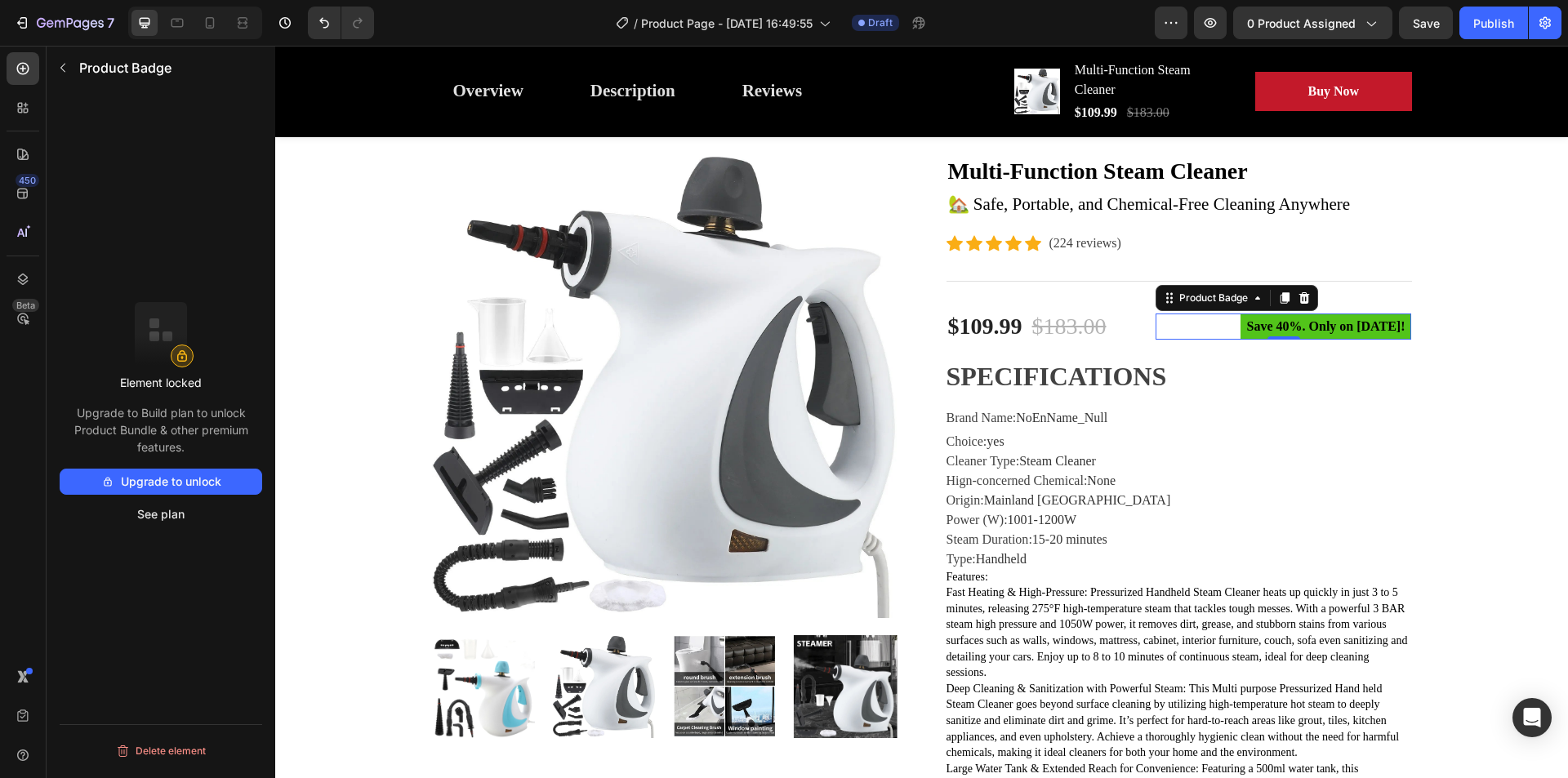
click at [1240, 323] on pre "Save 40%. Only on [DATE]!" at bounding box center [1326, 327] width 172 height 26
click at [1230, 300] on div "Product Badge" at bounding box center [1213, 298] width 75 height 15
click at [1200, 305] on div "Product Badge" at bounding box center [1213, 298] width 75 height 15
click at [1354, 334] on pre "Save 40%. Only on [DATE]!" at bounding box center [1326, 327] width 172 height 26
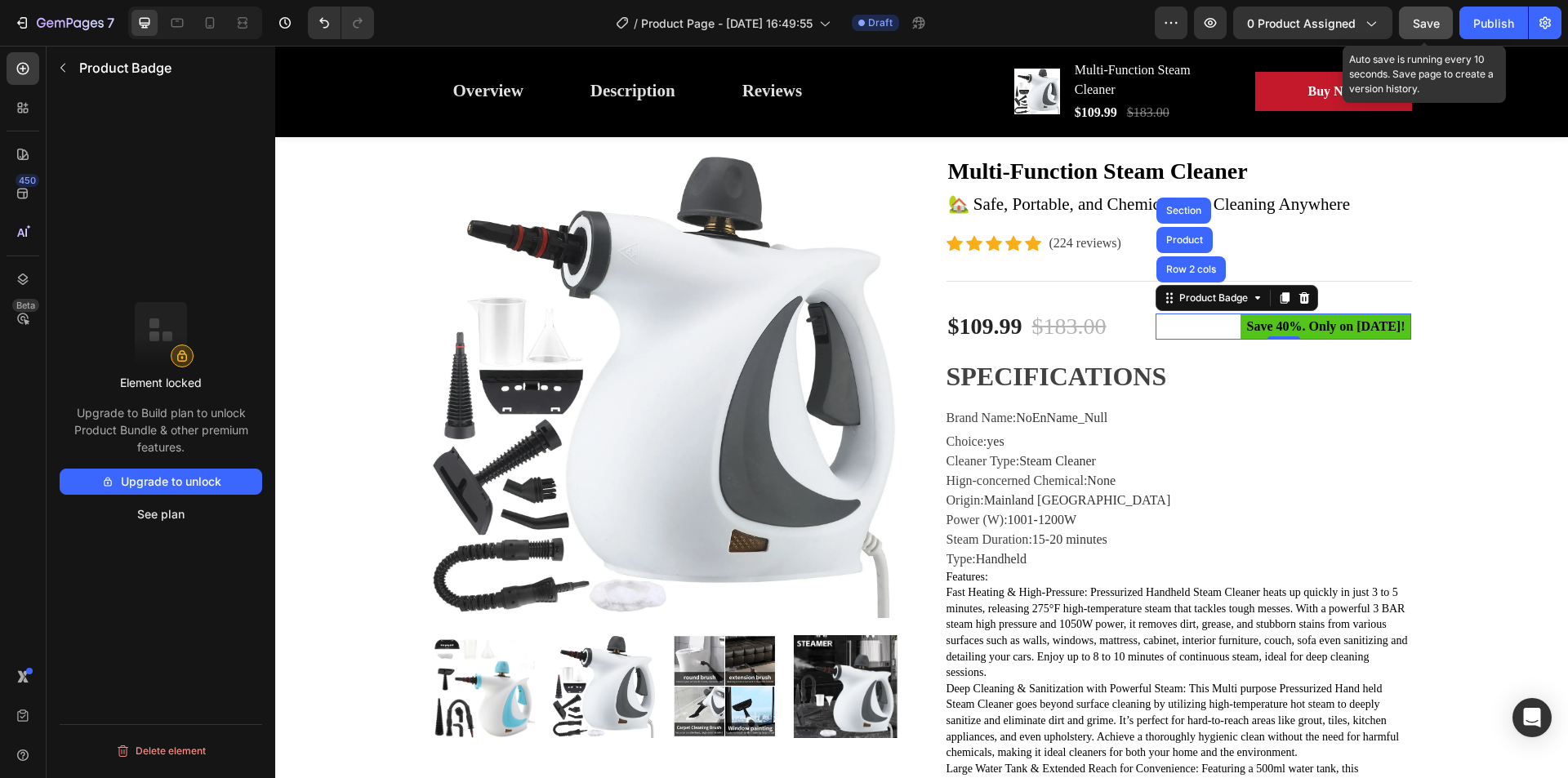
click at [1422, 21] on span "Save" at bounding box center [1426, 23] width 27 height 14
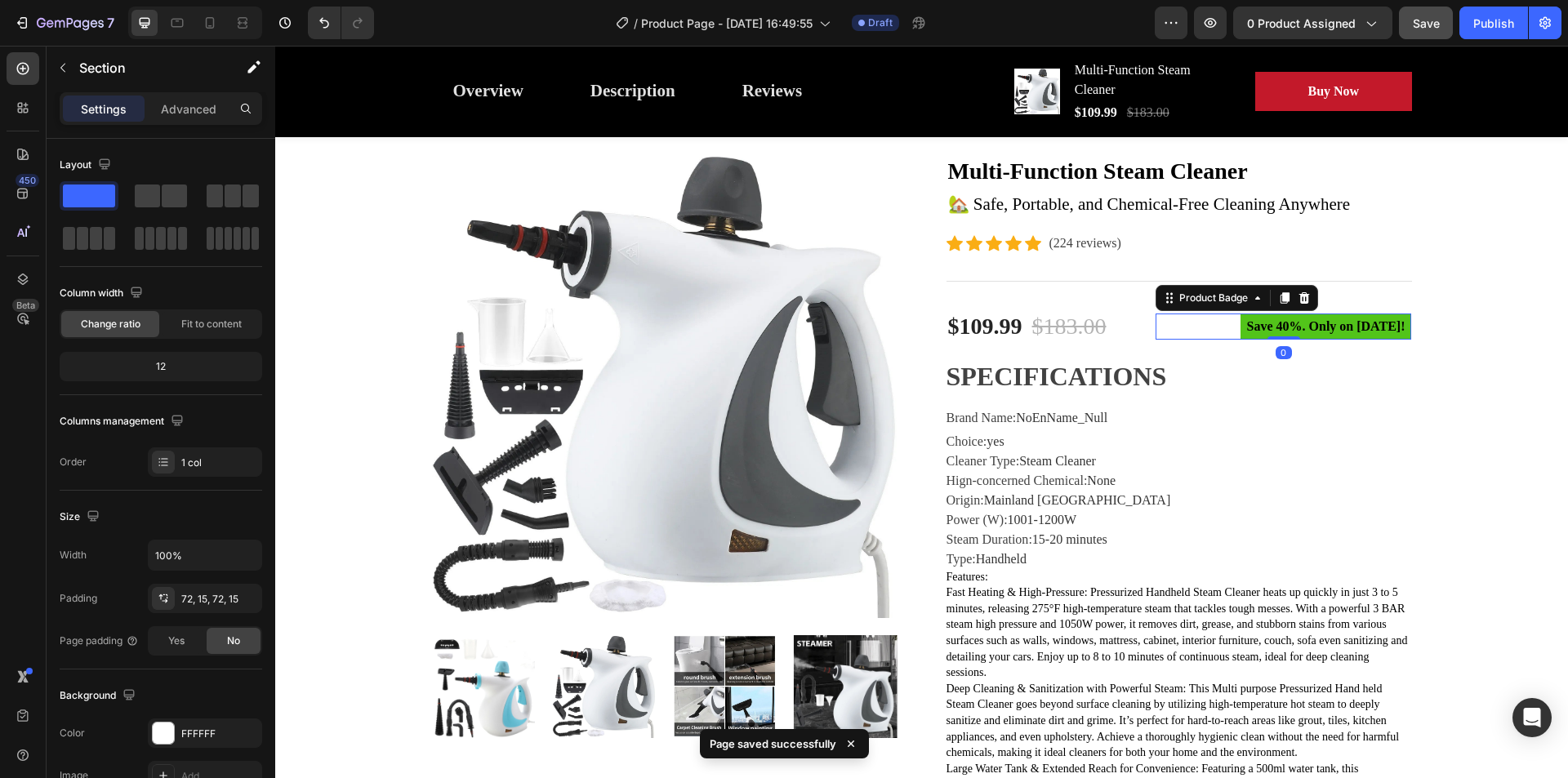
click at [1329, 329] on pre "Save 40%. Only on [DATE]!" at bounding box center [1326, 327] width 172 height 26
